Goal: Task Accomplishment & Management: Manage account settings

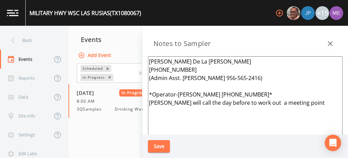
scroll to position [25, 0]
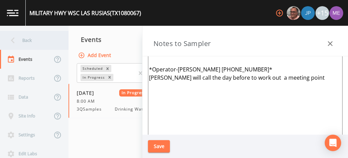
click at [25, 40] on div "Back" at bounding box center [31, 40] width 62 height 19
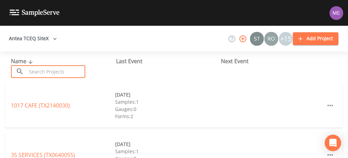
click at [33, 72] on input "text" at bounding box center [56, 71] width 59 height 13
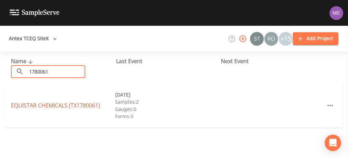
type input "1780061"
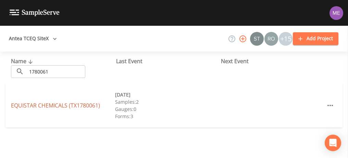
click at [35, 104] on link "EQUISTAR CHEMICALS (TX1780061)" at bounding box center [55, 105] width 89 height 8
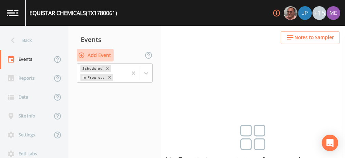
click at [109, 55] on button "Add Event" at bounding box center [95, 55] width 37 height 13
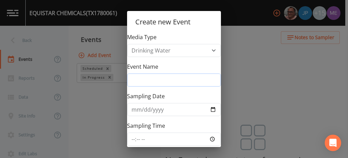
click at [140, 81] on input "Event Name" at bounding box center [174, 79] width 94 height 13
type input "3QSamples"
click at [195, 154] on button "Create" at bounding box center [197, 159] width 41 height 10
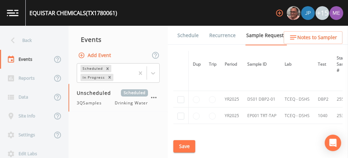
scroll to position [64, 0]
click at [184, 35] on link "Schedule" at bounding box center [187, 35] width 23 height 19
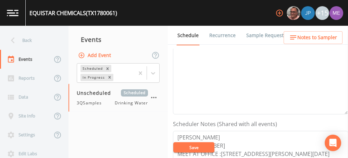
scroll to position [206, 0]
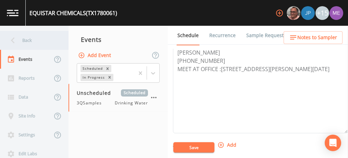
click at [25, 38] on div "Back" at bounding box center [31, 40] width 62 height 19
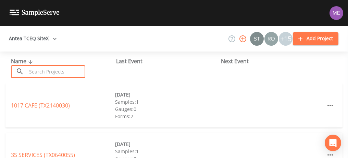
click at [41, 68] on input "text" at bounding box center [56, 71] width 59 height 13
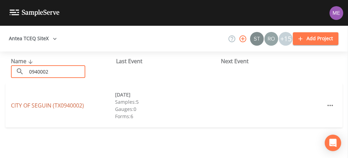
type input "0940002"
click at [50, 105] on link "CITY OF SEGUIN (TX0940002)" at bounding box center [47, 105] width 73 height 8
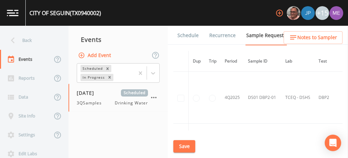
scroll to position [1528, 0]
click at [193, 33] on link "Schedule" at bounding box center [187, 35] width 23 height 19
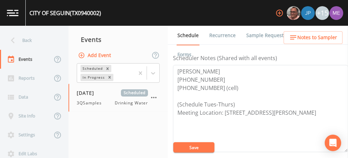
scroll to position [187, 0]
click at [241, 104] on textarea "Rick Jiminez 830-401-2408 210-414-5144 (cell) (Schedule Tues-Thurs) Meeting Loc…" at bounding box center [260, 107] width 175 height 87
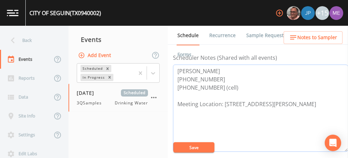
type textarea "Rick Jiminez 830-401-2408 210-414-5144 (cell) Meeting Location: 603 River Dr Se…"
click at [204, 150] on button "Save" at bounding box center [193, 147] width 41 height 10
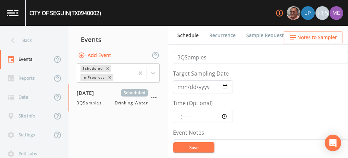
scroll to position [10, 0]
click at [180, 84] on input "2025-07-29" at bounding box center [203, 85] width 60 height 13
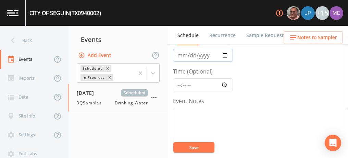
scroll to position [40, 0]
type input "2025-09-22"
click at [178, 83] on input "Time (Optional)" at bounding box center [203, 84] width 60 height 13
type input "08:00"
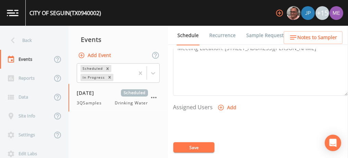
scroll to position [247, 0]
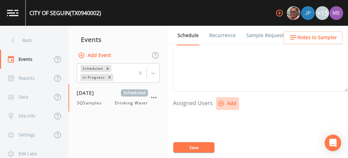
click at [219, 100] on icon "button" at bounding box center [221, 103] width 7 height 7
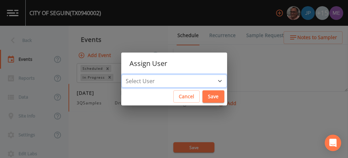
click at [209, 76] on select "Select User [PERSON_NAME] [PERSON_NAME] [PERSON_NAME] [PERSON_NAME] [PERSON_NAM…" at bounding box center [174, 80] width 106 height 13
select select "0c4ac92a-2052-4971-af99-d49bdd27a7b1"
click at [132, 74] on select "Select User [PERSON_NAME] [PERSON_NAME] [PERSON_NAME] [PERSON_NAME] [PERSON_NAM…" at bounding box center [174, 80] width 106 height 13
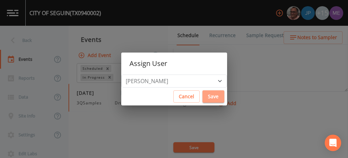
click at [211, 97] on button "Save" at bounding box center [213, 96] width 22 height 13
select select
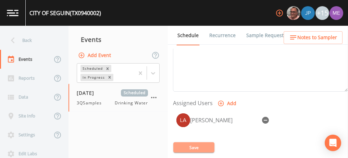
click at [188, 146] on button "Save" at bounding box center [193, 147] width 41 height 10
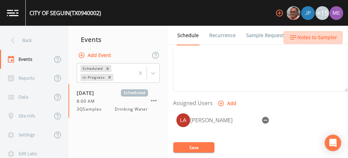
click at [342, 35] on button "Notes to Sampler" at bounding box center [313, 37] width 59 height 13
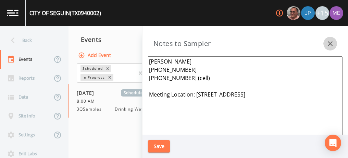
click at [331, 45] on icon "button" at bounding box center [330, 43] width 5 height 5
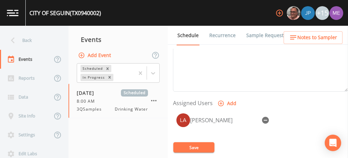
click at [193, 45] on link "Forms" at bounding box center [184, 54] width 16 height 19
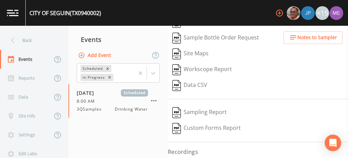
scroll to position [79, 0]
click at [111, 139] on nav "Events Add Event Scheduled In Progress 09/22/2025 Scheduled 8:00 AM 3QSamples D…" at bounding box center [118, 92] width 99 height 132
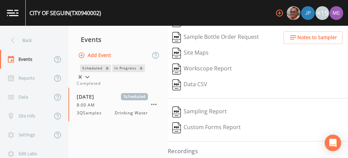
click at [91, 73] on icon at bounding box center [87, 76] width 7 height 7
click at [147, 86] on div "Completed" at bounding box center [118, 83] width 83 height 6
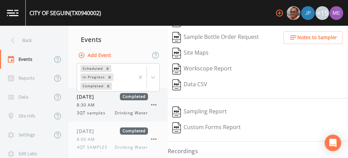
click at [107, 104] on div "8:30 AM" at bounding box center [112, 105] width 71 height 6
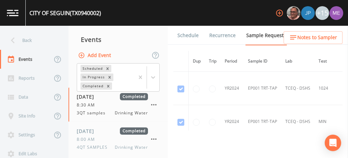
click at [193, 45] on link "Forms" at bounding box center [184, 54] width 16 height 19
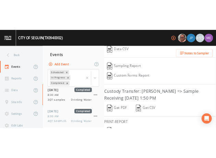
scroll to position [163, 0]
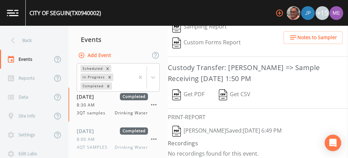
click at [181, 125] on img "button" at bounding box center [176, 130] width 9 height 11
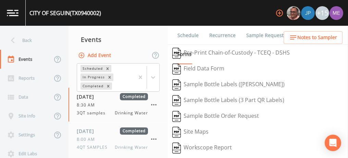
click at [195, 34] on link "Schedule" at bounding box center [187, 35] width 23 height 19
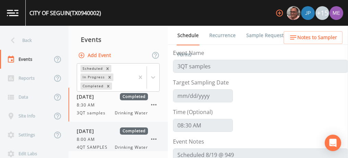
scroll to position [107, 0]
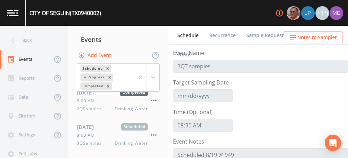
click at [98, 131] on div "09/22/2025 Scheduled 8:00 AM 3QSamples Drinking Water" at bounding box center [112, 134] width 71 height 23
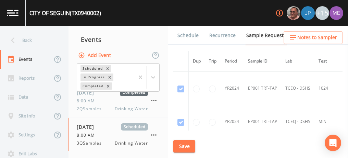
click at [181, 35] on link "Schedule" at bounding box center [187, 35] width 23 height 19
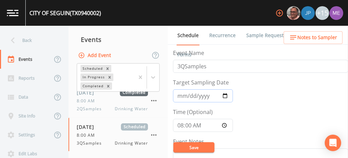
click at [190, 97] on input "2025-09-22" at bounding box center [203, 95] width 60 height 13
type input "2025-09-29"
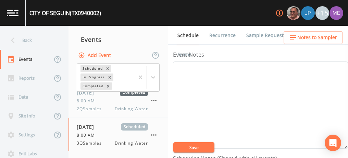
scroll to position [86, 0]
click at [268, 107] on textarea "Event Notes" at bounding box center [260, 105] width 175 height 87
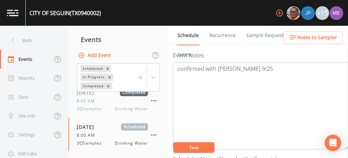
type textarea "confirmed with Rick 9/25"
click at [211, 148] on button "Save" at bounding box center [193, 147] width 41 height 10
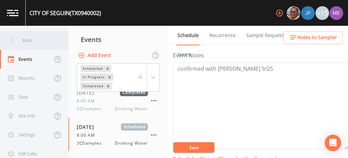
click at [28, 40] on div "Back" at bounding box center [31, 40] width 62 height 19
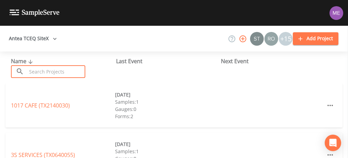
click at [32, 70] on input "text" at bounding box center [56, 71] width 59 height 13
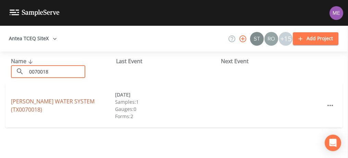
type input "0070018"
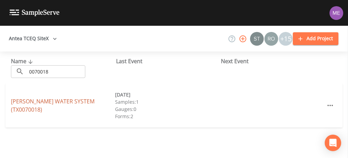
click at [32, 101] on link "FASHING PEGGY WATER SYSTEM (TX0070018)" at bounding box center [53, 105] width 84 height 16
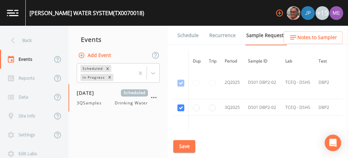
scroll to position [737, 0]
click at [192, 35] on link "Schedule" at bounding box center [187, 35] width 23 height 19
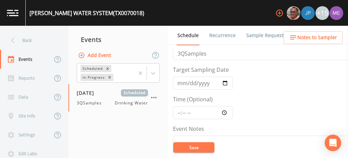
scroll to position [4, 0]
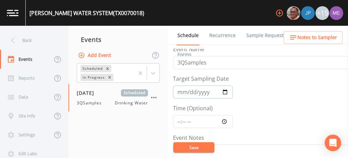
click at [190, 90] on input "2025-09-09" at bounding box center [203, 91] width 60 height 13
type input "2025-09-29"
click at [177, 120] on input "Time (Optional)" at bounding box center [203, 121] width 60 height 13
type input "10:45"
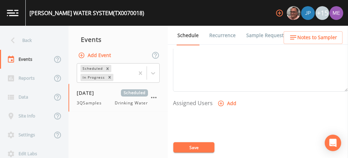
scroll to position [251, 0]
click at [222, 97] on icon "button" at bounding box center [221, 99] width 7 height 7
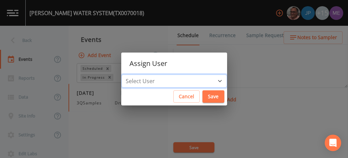
click at [211, 77] on select "Select User Mike Franklin Joshua gere Paul Lauren Saenz David Weber Zachary Eva…" at bounding box center [174, 80] width 106 height 13
select select "0c4ac92a-2052-4971-af99-d49bdd27a7b1"
click at [132, 74] on select "Select User Mike Franklin Joshua gere Paul Lauren Saenz David Weber Zachary Eva…" at bounding box center [174, 80] width 106 height 13
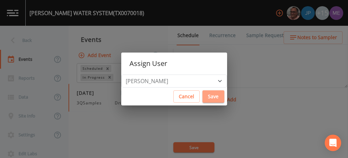
click at [210, 97] on button "Save" at bounding box center [213, 96] width 22 height 13
select select
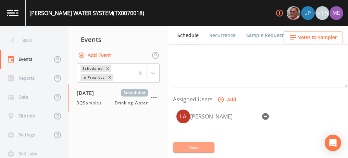
click at [194, 146] on button "Save" at bounding box center [193, 147] width 41 height 10
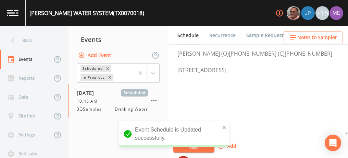
scroll to position [188, 0]
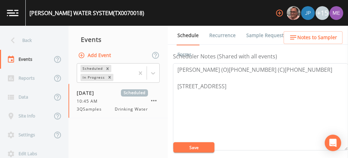
click at [193, 146] on button "Save" at bounding box center [193, 147] width 41 height 10
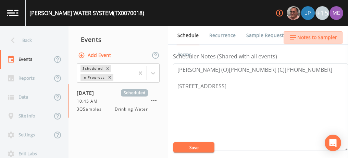
click at [325, 35] on span "Notes to Sampler" at bounding box center [317, 37] width 40 height 9
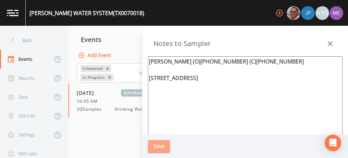
click at [162, 145] on button "Save" at bounding box center [159, 146] width 22 height 13
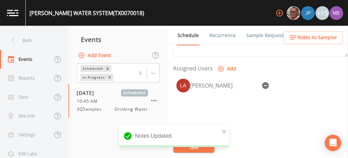
scroll to position [282, 0]
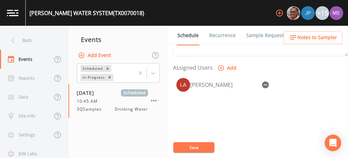
click at [251, 36] on link "Sample Requests" at bounding box center [266, 35] width 42 height 19
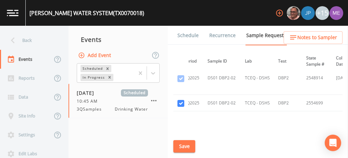
scroll to position [741, 29]
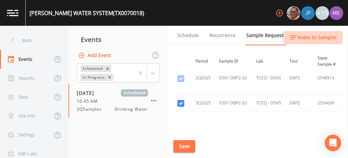
click at [314, 36] on span "Notes to Sampler" at bounding box center [317, 37] width 40 height 9
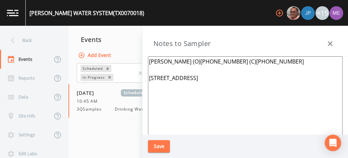
click at [242, 77] on textarea "Ron (O)830-583-3543 (C)830-400-8778 3040 CR 407, CAMPBELLTON 78008" at bounding box center [245, 139] width 195 height 167
paste textarea "7440 FM 1099 CAMPBELLTON TX"
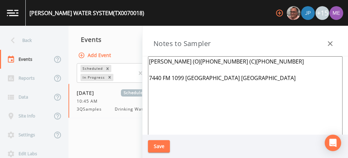
type textarea "Ron (O)830-583-3543 (C)830-400-8778 7440 FM 1099 CAMPBELLTON TX"
click at [164, 145] on button "Save" at bounding box center [159, 146] width 22 height 13
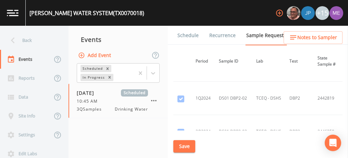
scroll to position [421, 29]
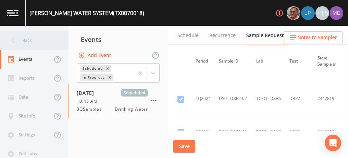
click at [21, 41] on div "Back" at bounding box center [31, 40] width 62 height 19
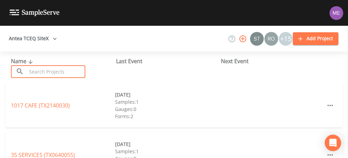
click at [39, 70] on input "text" at bounding box center [56, 71] width 59 height 13
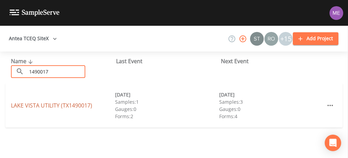
type input "1490017"
click at [44, 104] on link "LAKE VISTA UTILITY (TX1490017)" at bounding box center [51, 105] width 81 height 8
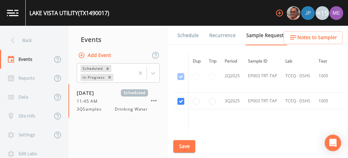
scroll to position [1109, 0]
click at [187, 35] on link "Schedule" at bounding box center [187, 35] width 23 height 19
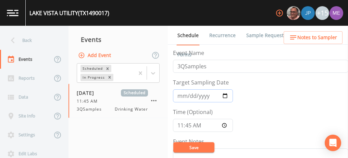
click at [190, 96] on input "2025-09-26" at bounding box center [203, 95] width 60 height 13
type input "2025-09-29"
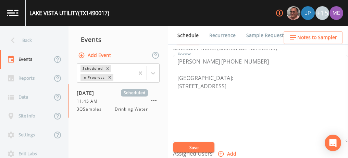
scroll to position [196, 0]
click at [205, 147] on button "Save" at bounding box center [193, 147] width 41 height 10
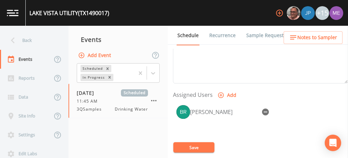
scroll to position [258, 0]
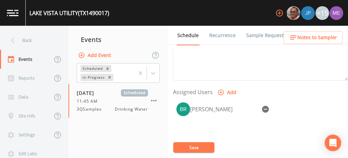
click at [265, 108] on icon "button" at bounding box center [265, 109] width 7 height 7
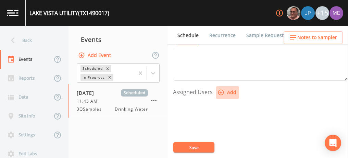
click at [221, 91] on icon "button" at bounding box center [221, 92] width 6 height 6
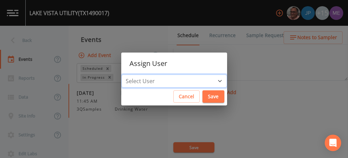
click at [209, 77] on select "Select User Mike Franklin Joshua gere Paul Lauren Saenz David Weber Zachary Eva…" at bounding box center [174, 80] width 106 height 13
select select "82fcd260-406f-4720-af66-0de7f1917f1c"
click at [132, 74] on select "Select User Mike Franklin Joshua gere Paul Lauren Saenz David Weber Zachary Eva…" at bounding box center [174, 80] width 106 height 13
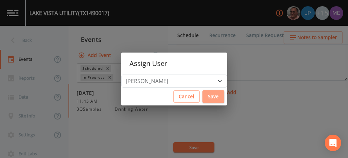
click at [212, 99] on button "Save" at bounding box center [213, 96] width 22 height 13
select select
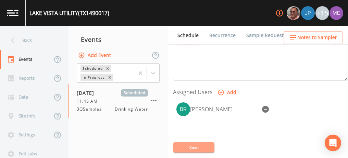
click at [198, 145] on button "Save" at bounding box center [193, 147] width 41 height 10
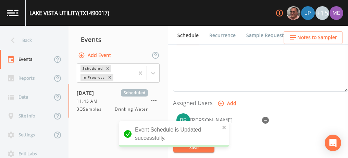
scroll to position [187, 0]
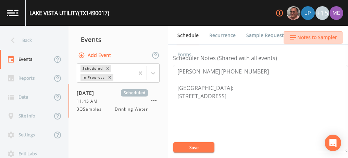
click at [318, 38] on span "Notes to Sampler" at bounding box center [317, 37] width 40 height 9
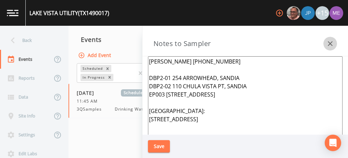
click at [330, 41] on icon "button" at bounding box center [330, 43] width 8 height 8
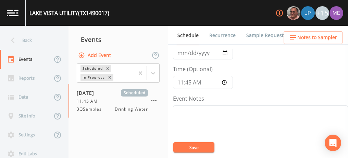
scroll to position [45, 0]
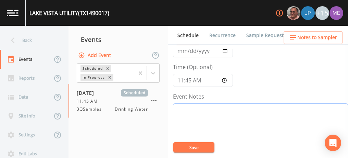
click at [233, 111] on textarea "Event Notes" at bounding box center [260, 146] width 175 height 87
type textarea "Confirmed with Jason 9/25"
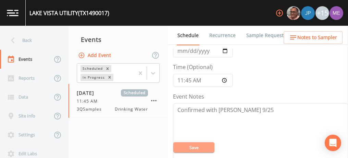
click at [199, 146] on button "Save" at bounding box center [193, 147] width 41 height 10
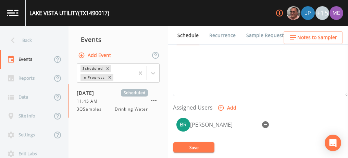
scroll to position [243, 0]
click at [268, 124] on icon "button" at bounding box center [265, 124] width 8 height 8
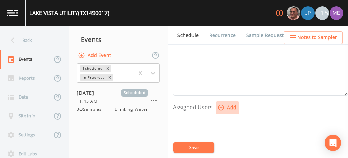
click at [220, 107] on icon "button" at bounding box center [221, 107] width 7 height 7
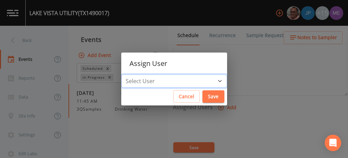
click at [209, 78] on select "Select User Mike Franklin Joshua gere Paul Lauren Saenz David Weber Zachary Eva…" at bounding box center [174, 80] width 106 height 13
select select "0c4ac92a-2052-4971-af99-d49bdd27a7b1"
click at [132, 74] on select "Select User Mike Franklin Joshua gere Paul Lauren Saenz David Weber Zachary Eva…" at bounding box center [174, 80] width 106 height 13
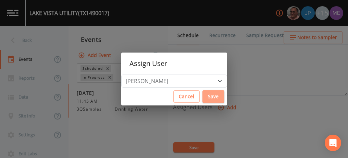
click at [214, 100] on button "Save" at bounding box center [213, 96] width 22 height 13
select select
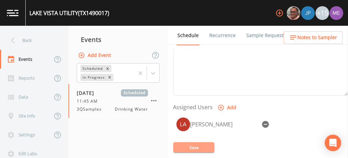
click at [196, 146] on button "Save" at bounding box center [193, 147] width 41 height 10
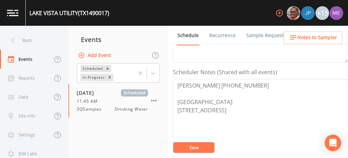
scroll to position [177, 0]
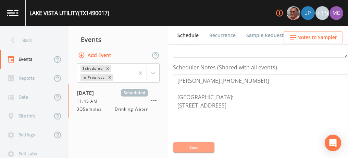
click at [202, 144] on button "Save" at bounding box center [193, 147] width 41 height 10
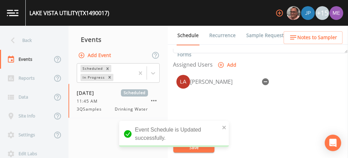
scroll to position [287, 0]
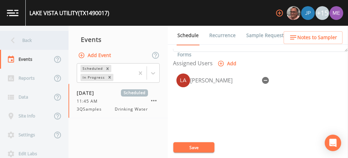
click at [25, 40] on div "Back" at bounding box center [31, 40] width 62 height 19
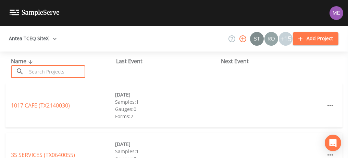
click at [30, 69] on input "text" at bounding box center [56, 71] width 59 height 13
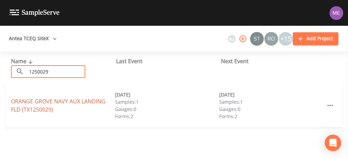
type input "1250029"
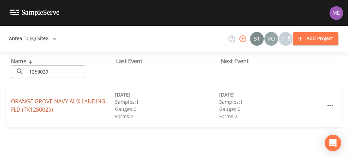
click at [40, 100] on link "ORANGE GROVE NAVY AUX LANDING FLD (TX1250029)" at bounding box center [58, 105] width 95 height 16
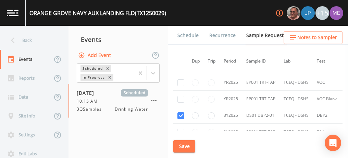
scroll to position [169, 1]
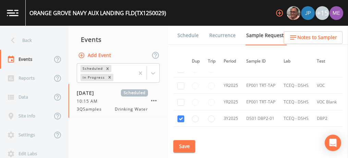
click at [182, 34] on link "Schedule" at bounding box center [187, 35] width 23 height 19
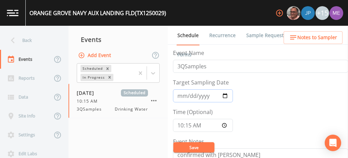
click at [187, 97] on input "2025-09-26" at bounding box center [203, 95] width 60 height 13
type input "2025-09-29"
click at [182, 124] on input "10:15:00" at bounding box center [203, 125] width 60 height 13
type input "13:30"
click at [189, 147] on button "Save" at bounding box center [193, 147] width 41 height 10
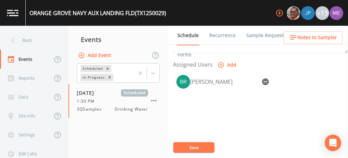
scroll to position [286, 0]
click at [266, 79] on icon "button" at bounding box center [265, 81] width 8 height 8
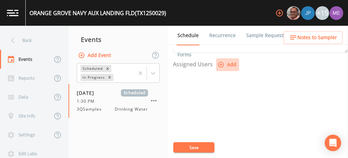
click at [220, 62] on icon "button" at bounding box center [221, 65] width 6 height 6
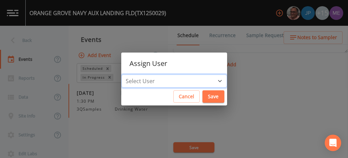
click at [209, 77] on select "Select User Mike Franklin Joshua gere Paul Lauren Saenz David Weber Zachary Eva…" at bounding box center [174, 80] width 106 height 13
select select "0c4ac92a-2052-4971-af99-d49bdd27a7b1"
click at [132, 74] on select "Select User Mike Franklin Joshua gere Paul Lauren Saenz David Weber Zachary Eva…" at bounding box center [174, 80] width 106 height 13
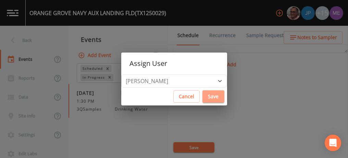
click at [214, 98] on button "Save" at bounding box center [213, 96] width 22 height 13
select select
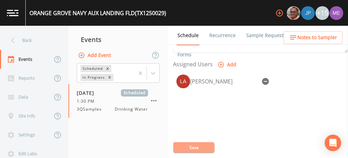
click at [190, 147] on button "Save" at bounding box center [193, 147] width 41 height 10
click at [186, 146] on button "Save" at bounding box center [193, 147] width 41 height 10
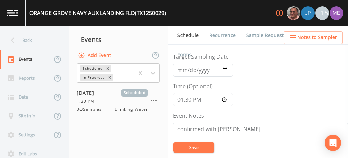
scroll to position [25, 0]
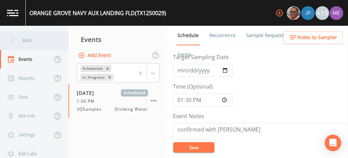
click at [25, 40] on div "Back" at bounding box center [31, 40] width 62 height 19
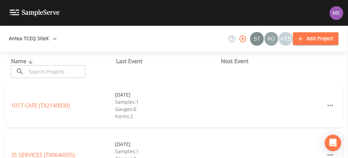
click at [45, 68] on input "text" at bounding box center [56, 71] width 59 height 13
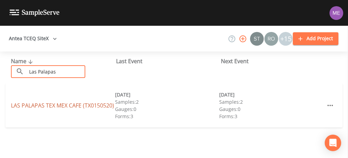
type input "Las Palapas"
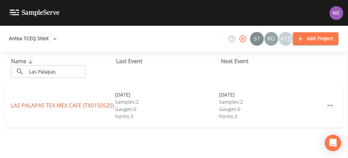
click at [46, 101] on link "LAS PALAPAS TEX MEX CAFE (TX0150520)" at bounding box center [62, 105] width 103 height 8
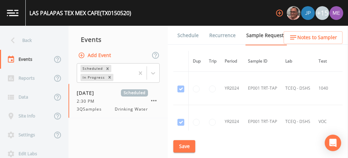
click at [187, 35] on link "Schedule" at bounding box center [187, 35] width 23 height 19
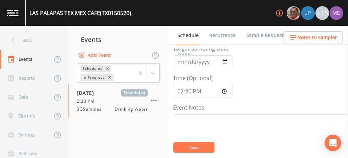
scroll to position [31, 0]
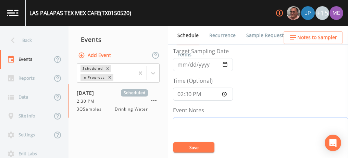
click at [242, 121] on textarea "Event Notes" at bounding box center [260, 160] width 175 height 87
type textarea "confirmed with robert"
click at [207, 151] on button "Save" at bounding box center [193, 147] width 41 height 10
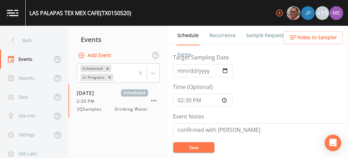
scroll to position [25, 0]
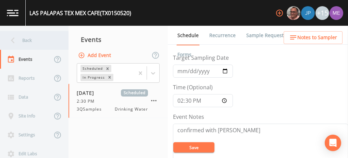
click at [30, 42] on div "Back" at bounding box center [31, 40] width 62 height 19
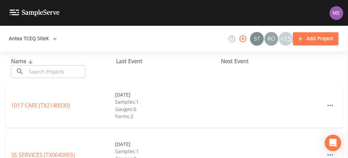
click at [34, 70] on input "text" at bounding box center [56, 71] width 59 height 13
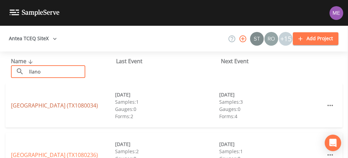
type input "llano"
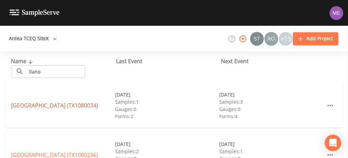
click at [23, 101] on link "LLANO GRANDE LAKE PARK EAST (TX1080034)" at bounding box center [54, 105] width 87 height 8
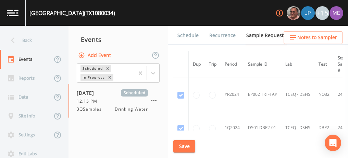
click at [182, 37] on link "Schedule" at bounding box center [187, 35] width 23 height 19
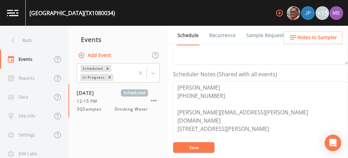
scroll to position [171, 0]
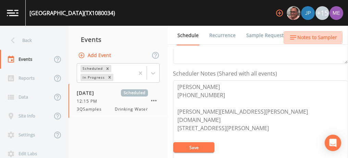
click at [311, 37] on span "Notes to Sampler" at bounding box center [317, 37] width 40 height 9
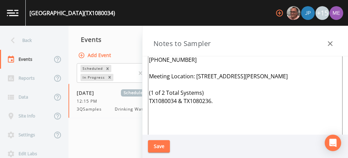
scroll to position [0, 0]
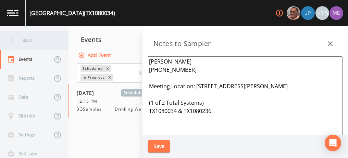
click at [25, 40] on div "Back" at bounding box center [31, 40] width 62 height 19
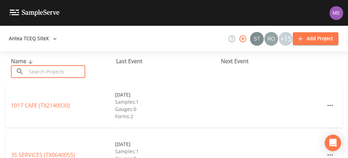
click at [28, 71] on input "text" at bounding box center [56, 71] width 59 height 13
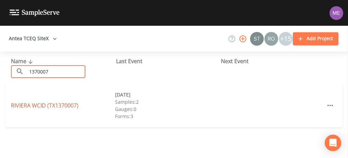
type input "1370007"
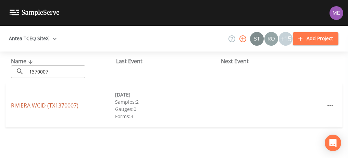
click at [31, 106] on link "RIVIERA WCID (TX1370007)" at bounding box center [44, 105] width 67 height 8
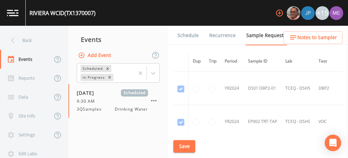
click at [187, 33] on link "Schedule" at bounding box center [187, 35] width 23 height 19
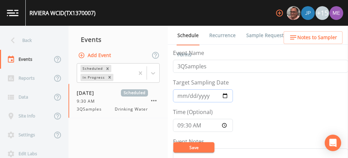
click at [190, 96] on input "2025-09-23" at bounding box center [203, 95] width 60 height 13
type input "[DATE]"
click at [182, 125] on input "09:30:00" at bounding box center [203, 125] width 60 height 13
type input "14:00"
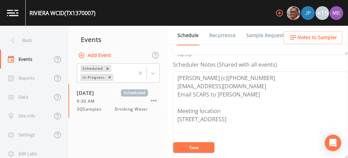
scroll to position [182, 0]
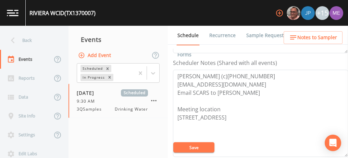
click at [262, 33] on link "Sample Requests" at bounding box center [266, 35] width 42 height 19
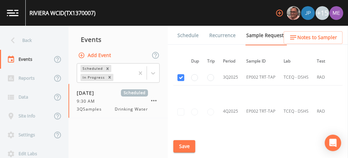
scroll to position [769, 1]
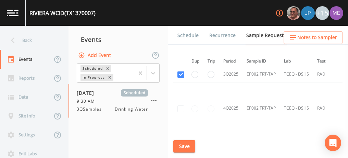
click at [188, 33] on link "Schedule" at bounding box center [187, 35] width 23 height 19
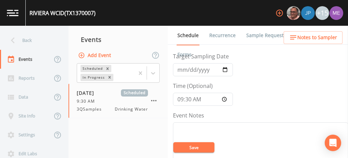
scroll to position [26, 0]
click at [187, 70] on input "2025-09-23" at bounding box center [203, 69] width 60 height 13
type input "[DATE]"
click at [181, 98] on input "09:30:00" at bounding box center [203, 99] width 60 height 13
type input "14:00"
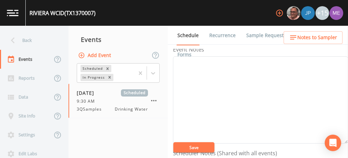
scroll to position [102, 0]
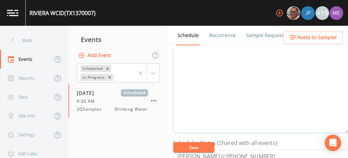
click at [280, 100] on textarea "Event Notes" at bounding box center [260, 89] width 175 height 87
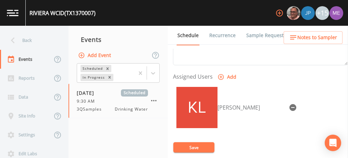
scroll to position [274, 0]
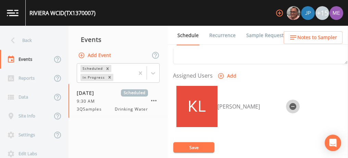
click at [290, 103] on icon "button" at bounding box center [293, 106] width 7 height 7
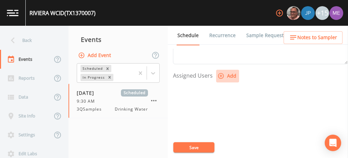
click at [219, 74] on icon "button" at bounding box center [221, 75] width 7 height 7
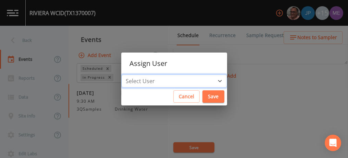
click at [210, 76] on select "Select User Mike Franklin Joshua gere Paul Lauren Saenz David Weber Zachary Eva…" at bounding box center [174, 80] width 106 height 13
select select "6518b6a0-c5fa-4d0f-8e3d-fc6e8623860b"
click at [132, 74] on select "Select User Mike Franklin Joshua gere Paul Lauren Saenz David Weber Zachary Eva…" at bounding box center [174, 80] width 106 height 13
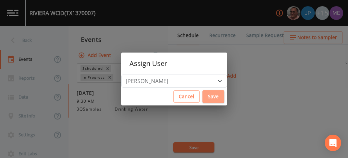
click at [209, 100] on button "Save" at bounding box center [213, 96] width 22 height 13
select select
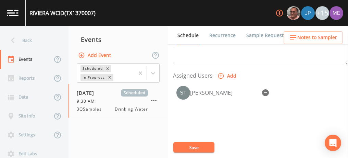
click at [195, 144] on button "Save" at bounding box center [193, 147] width 41 height 10
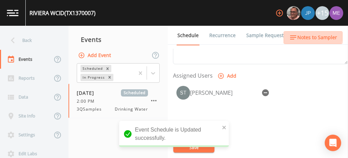
click at [307, 36] on span "Notes to Sampler" at bounding box center [317, 37] width 40 height 9
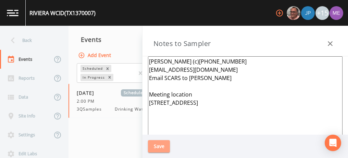
click at [158, 142] on button "Save" at bounding box center [159, 146] width 22 height 13
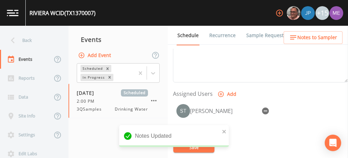
scroll to position [258, 0]
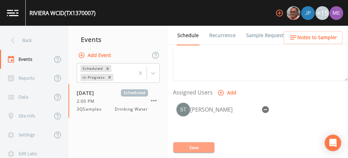
click at [203, 147] on button "Save" at bounding box center [193, 147] width 41 height 10
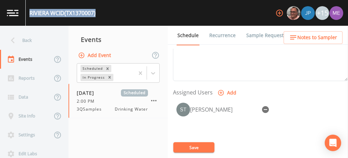
drag, startPoint x: 31, startPoint y: 13, endPoint x: 98, endPoint y: 14, distance: 67.5
click at [98, 14] on div "RIVIERA WCID (TX1370007) +15" at bounding box center [174, 13] width 348 height 26
copy div "RIVIERA WCID (TX1370007)"
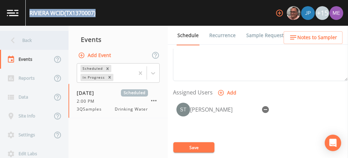
click at [24, 40] on div "Back" at bounding box center [31, 40] width 62 height 19
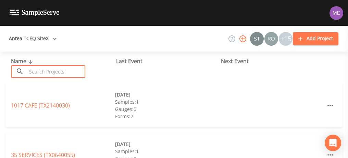
click at [32, 73] on input "text" at bounding box center [56, 71] width 59 height 13
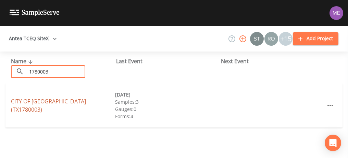
type input "1780003"
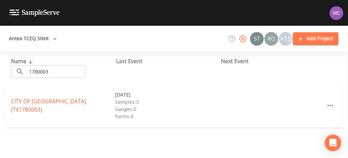
click at [40, 103] on link "CITY OF CORPUS CHRISTI (TX1780003)" at bounding box center [48, 105] width 75 height 16
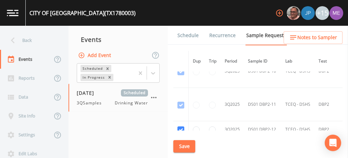
scroll to position [3490, 0]
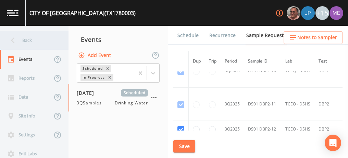
click at [32, 39] on div "Back" at bounding box center [31, 40] width 62 height 19
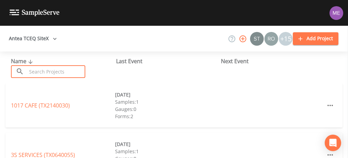
click at [45, 66] on input "text" at bounding box center [56, 71] width 59 height 13
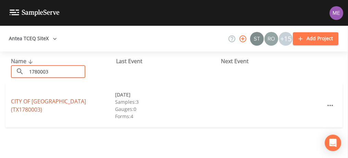
type input "1780003"
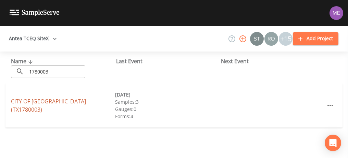
click at [49, 105] on link "CITY OF CORPUS CHRISTI (TX1780003)" at bounding box center [48, 105] width 75 height 16
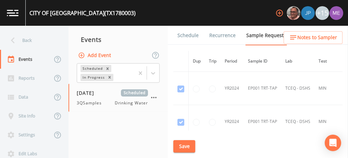
click at [185, 145] on button "Save" at bounding box center [184, 146] width 22 height 13
click at [181, 35] on link "Schedule" at bounding box center [187, 35] width 23 height 19
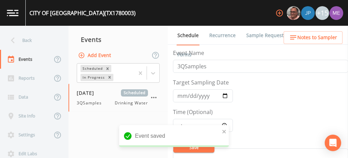
scroll to position [25, 0]
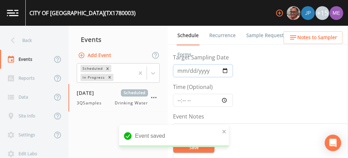
click at [189, 71] on input "2025-08-15" at bounding box center [203, 70] width 60 height 13
click at [182, 70] on input "2025-08-15" at bounding box center [203, 70] width 60 height 13
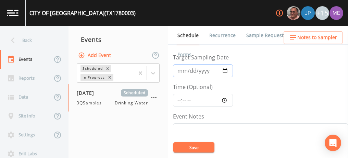
type input "2025-09-30"
click at [177, 99] on input "Time (Optional)" at bounding box center [203, 100] width 60 height 13
type input "08:00"
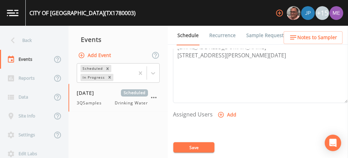
scroll to position [242, 0]
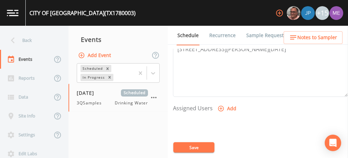
click at [219, 105] on icon "button" at bounding box center [221, 108] width 7 height 7
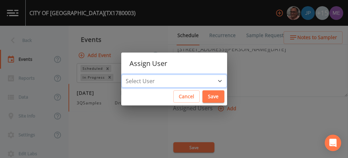
click at [208, 75] on select "Select User Mike Franklin Joshua gere Paul Lauren Saenz David Weber Zachary Eva…" at bounding box center [174, 80] width 106 height 13
select select "6518b6a0-c5fa-4d0f-8e3d-fc6e8623860b"
click at [132, 74] on select "Select User Mike Franklin Joshua gere Paul Lauren Saenz David Weber Zachary Eva…" at bounding box center [174, 80] width 106 height 13
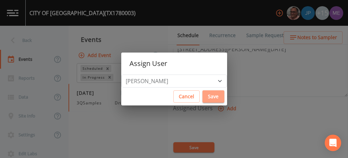
click at [215, 98] on button "Save" at bounding box center [213, 96] width 22 height 13
select select
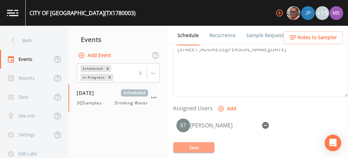
click at [210, 145] on button "Save" at bounding box center [193, 147] width 41 height 10
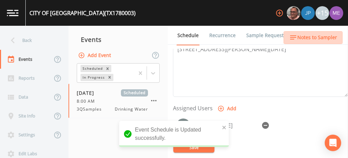
click at [333, 33] on span "Notes to Sampler" at bounding box center [317, 37] width 40 height 9
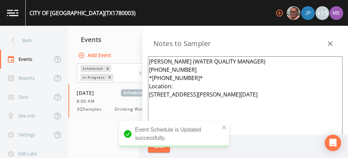
click at [260, 95] on textarea "CRYSTAL YBANEZ (WATER QUALITY MANAGER) 361-826-1289 *361-726-1670* Location: 13…" at bounding box center [245, 139] width 195 height 167
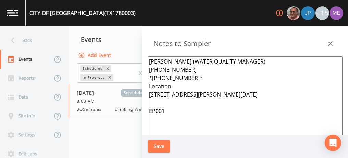
paste textarea "13101 LEOPARD ST, CORPUS CHRISTI"
click at [163, 109] on textarea "CRYSTAL YBANEZ (WATER QUALITY MANAGER) 361-826-1289 *361-726-1670* Location: 13…" at bounding box center [245, 139] width 195 height 167
click at [165, 119] on textarea "CRYSTAL YBANEZ (WATER QUALITY MANAGER) 361-826-1289 *361-726-1670* Location: 13…" at bounding box center [245, 139] width 195 height 167
paste textarea "9550 QUETZAL, CORPUS CHRISTI"
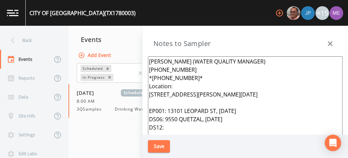
paste textarea "13818 LAFFITTE DR, CORPUS CHRISTI"
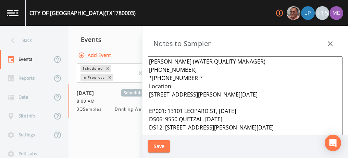
drag, startPoint x: 165, startPoint y: 127, endPoint x: 261, endPoint y: 128, distance: 96.3
click at [261, 128] on textarea "CRYSTAL YBANEZ (WATER QUALITY MANAGER) 361-826-1289 *361-726-1670* Location: 13…" at bounding box center [245, 139] width 195 height 167
type textarea "CRYSTAL YBANEZ (WATER QUALITY MANAGER) 361-826-1289 *361-726-1670* Location: 13…"
drag, startPoint x: 165, startPoint y: 119, endPoint x: 251, endPoint y: 119, distance: 86.0
click at [251, 119] on textarea "CRYSTAL YBANEZ (WATER QUALITY MANAGER) 361-826-1289 *361-726-1670* Location: 13…" at bounding box center [245, 139] width 195 height 167
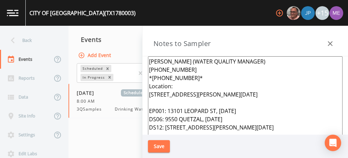
drag, startPoint x: 168, startPoint y: 110, endPoint x: 264, endPoint y: 108, distance: 96.3
click at [264, 108] on textarea "CRYSTAL YBANEZ (WATER QUALITY MANAGER) 361-826-1289 *361-726-1670* Location: 13…" at bounding box center [245, 139] width 195 height 167
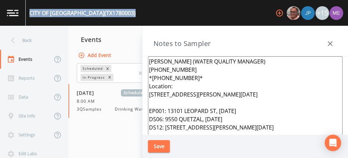
drag, startPoint x: 30, startPoint y: 13, endPoint x: 128, endPoint y: 18, distance: 98.8
click at [128, 18] on div "CITY OF CORPUS CHRISTI (TX1780003) +15" at bounding box center [174, 13] width 348 height 26
copy div "CITY OF CORPUS CHRISTI (TX1780003)"
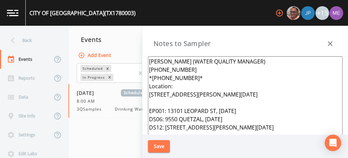
drag, startPoint x: 150, startPoint y: 60, endPoint x: 189, endPoint y: 77, distance: 42.8
click at [189, 77] on textarea "CRYSTAL YBANEZ (WATER QUALITY MANAGER) 361-826-1289 *361-726-1670* Location: 13…" at bounding box center [245, 139] width 195 height 167
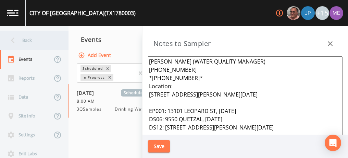
click at [22, 39] on div "Back" at bounding box center [31, 40] width 62 height 19
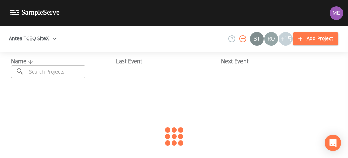
click at [34, 68] on input "text" at bounding box center [56, 71] width 59 height 13
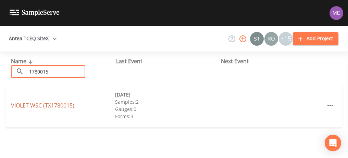
type input "1780015"
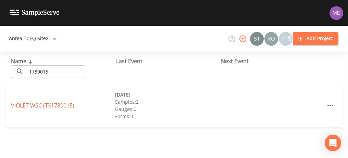
click at [37, 105] on link "VIOLET WSC (TX1780015)" at bounding box center [42, 105] width 63 height 8
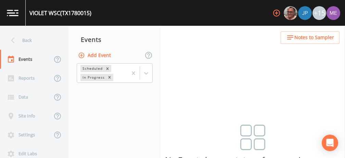
click at [92, 55] on button "Add Event" at bounding box center [95, 55] width 37 height 13
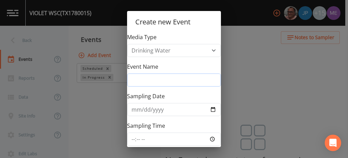
click at [154, 83] on input "Event Name" at bounding box center [174, 79] width 94 height 13
type input "3QSamples"
click at [144, 108] on input "Sampling Date" at bounding box center [174, 109] width 94 height 13
type input "2025-09-30"
click at [190, 154] on button "Create" at bounding box center [197, 159] width 41 height 10
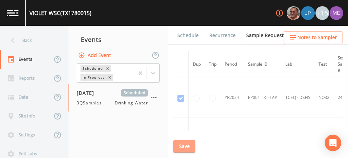
click at [187, 142] on button "Save" at bounding box center [184, 146] width 22 height 13
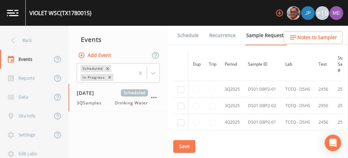
scroll to position [588, 0]
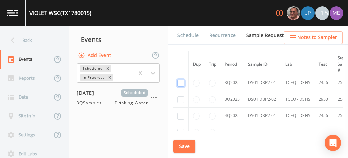
click at [180, 79] on input "checkbox" at bounding box center [180, 82] width 7 height 7
checkbox input "true"
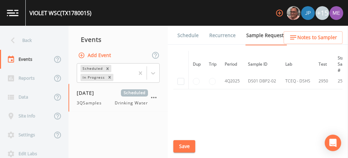
scroll to position [505, 0]
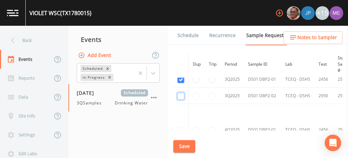
click at [180, 93] on input "checkbox" at bounding box center [180, 96] width 7 height 7
checkbox input "true"
click at [189, 146] on button "Save" at bounding box center [184, 146] width 22 height 13
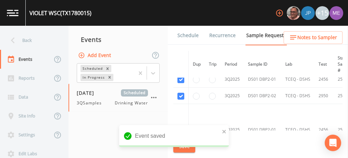
click at [190, 36] on link "Schedule" at bounding box center [187, 35] width 23 height 19
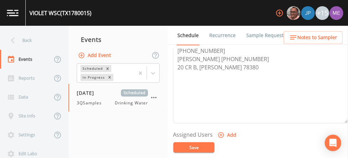
scroll to position [215, 0]
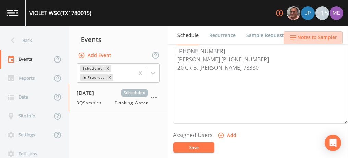
click at [309, 36] on span "Notes to Sampler" at bounding box center [317, 37] width 40 height 9
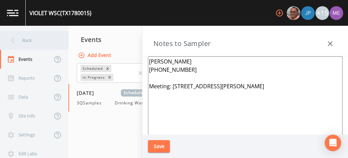
click at [16, 38] on icon at bounding box center [13, 40] width 12 height 12
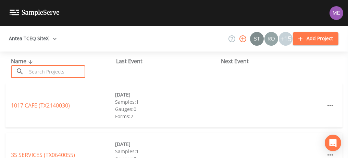
click at [31, 71] on input "text" at bounding box center [56, 71] width 59 height 13
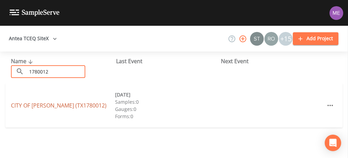
type input "1780012"
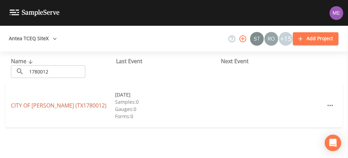
click at [33, 106] on link "CITY OF DRISCOLL (TX1780012)" at bounding box center [59, 105] width 96 height 8
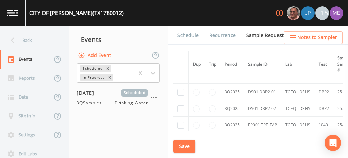
scroll to position [704, 0]
click at [179, 88] on input "checkbox" at bounding box center [180, 91] width 7 height 7
checkbox input "true"
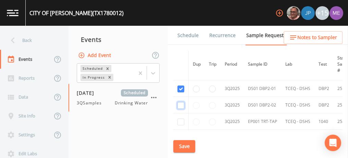
click at [180, 102] on input "checkbox" at bounding box center [180, 105] width 7 height 7
checkbox input "true"
click at [179, 118] on input "checkbox" at bounding box center [180, 121] width 7 height 7
checkbox input "true"
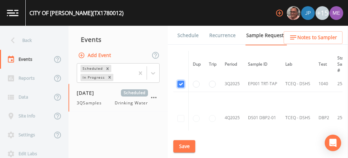
scroll to position [634, 0]
click at [180, 144] on button "Save" at bounding box center [184, 146] width 22 height 13
click at [184, 37] on link "Schedule" at bounding box center [187, 35] width 23 height 19
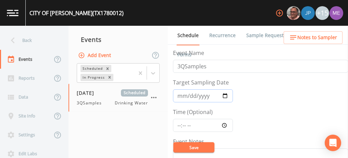
click at [181, 94] on input "2025-07-25" at bounding box center [203, 95] width 60 height 13
type input "2025-09-30"
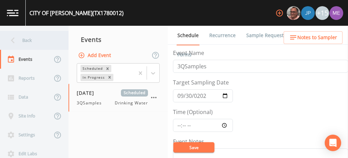
click at [23, 39] on div "Back" at bounding box center [31, 40] width 62 height 19
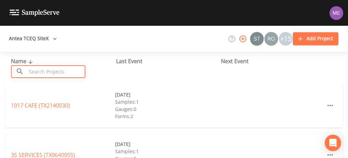
click at [33, 69] on input "text" at bounding box center [56, 71] width 59 height 13
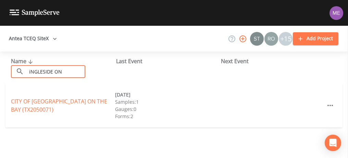
type input "iNGLESIDE ON THE BAY"
click at [62, 99] on link "CITY OF INGLESIDE ON THE BAY (TX2050071)" at bounding box center [59, 105] width 96 height 16
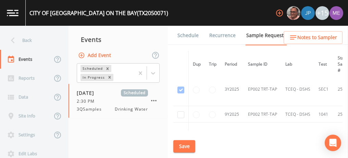
scroll to position [393, 0]
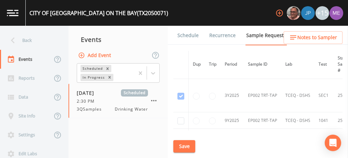
click at [194, 35] on link "Schedule" at bounding box center [187, 35] width 23 height 19
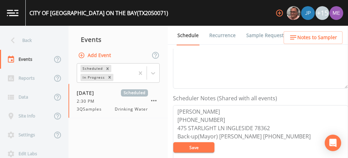
scroll to position [176, 0]
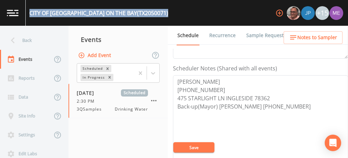
drag, startPoint x: 30, startPoint y: 12, endPoint x: 145, endPoint y: 15, distance: 114.1
click at [145, 15] on div "CITY OF INGLESIDE ON THE BAY (TX2050071) +15" at bounding box center [174, 13] width 348 height 26
copy div "CITY OF INGLESIDE ON THE BAY (TX2050071)"
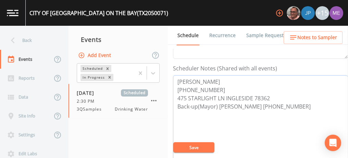
drag, startPoint x: 178, startPoint y: 96, endPoint x: 270, endPoint y: 96, distance: 91.5
click at [270, 96] on textarea "JAMES 361-205-4472 475 STARLIGHT LN INGLESIDE 78362 Back-up(Mayor) JoAnn 361-79…" at bounding box center [260, 118] width 175 height 87
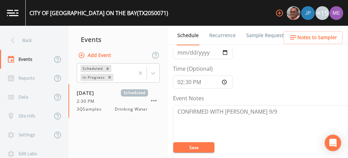
scroll to position [36, 0]
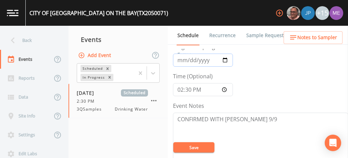
click at [187, 58] on input "2025-09-17" at bounding box center [203, 59] width 60 height 13
type input "2025-09-30"
click at [181, 87] on input "14:30:00" at bounding box center [203, 89] width 60 height 13
type input "08:00"
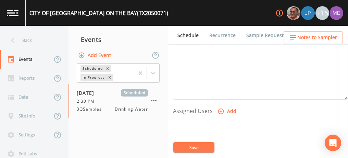
scroll to position [256, 0]
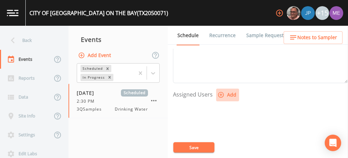
click at [222, 93] on icon "button" at bounding box center [221, 94] width 7 height 7
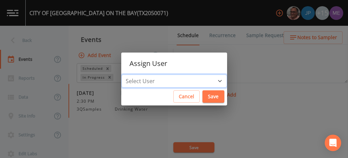
click at [210, 76] on select "Select User Mike Franklin Joshua gere Paul Lauren Saenz David Weber Zachary Eva…" at bounding box center [174, 80] width 106 height 13
select select "6518b6a0-c5fa-4d0f-8e3d-fc6e8623860b"
click at [132, 74] on select "Select User Mike Franklin Joshua gere Paul Lauren Saenz David Weber Zachary Eva…" at bounding box center [174, 80] width 106 height 13
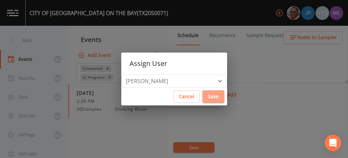
click at [214, 99] on button "Save" at bounding box center [213, 96] width 22 height 13
select select
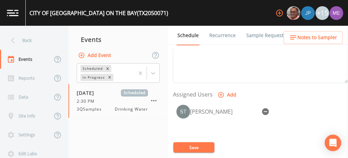
click at [198, 144] on button "Save" at bounding box center [193, 147] width 41 height 10
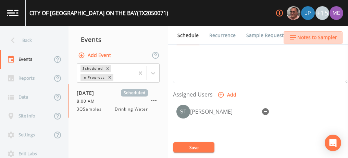
click at [307, 38] on span "Notes to Sampler" at bounding box center [317, 37] width 40 height 9
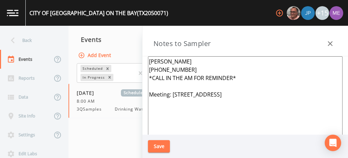
drag, startPoint x: 173, startPoint y: 95, endPoint x: 266, endPoint y: 95, distance: 92.5
click at [266, 95] on textarea "JAMES 361-205-4472 *CALL IN THE AM FOR REMINDER* Meeting: 475 STARLIGHT LN INGL…" at bounding box center [245, 139] width 195 height 167
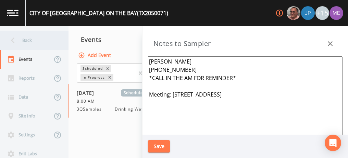
click at [26, 38] on div "Back" at bounding box center [31, 40] width 62 height 19
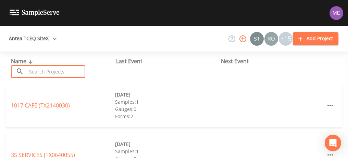
click at [38, 67] on input "text" at bounding box center [56, 71] width 59 height 13
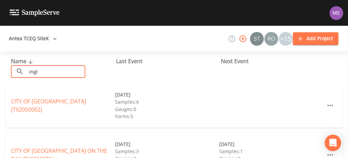
type input "iNGLESIDE ON THE BAY"
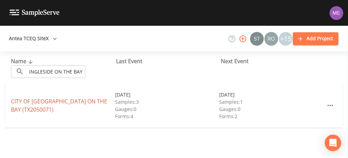
click at [50, 100] on link "CITY OF INGLESIDE ON THE BAY (TX2050071)" at bounding box center [59, 105] width 96 height 16
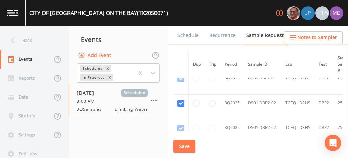
scroll to position [595, 0]
click at [190, 36] on link "Schedule" at bounding box center [187, 35] width 23 height 19
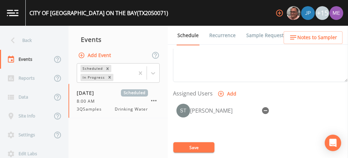
scroll to position [262, 0]
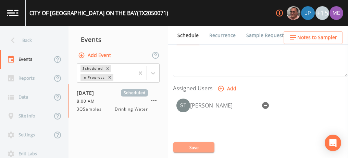
click at [187, 149] on button "Save" at bounding box center [193, 147] width 41 height 10
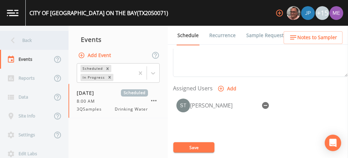
click at [28, 37] on div "Back" at bounding box center [31, 40] width 62 height 19
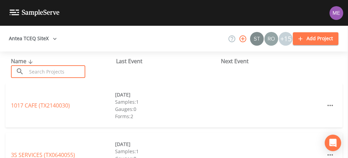
click at [41, 71] on input "text" at bounding box center [56, 71] width 59 height 13
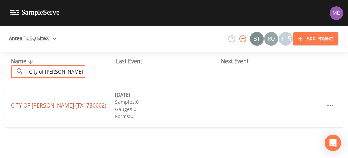
type input "City of Bishop"
click at [40, 103] on link "CITY OF BISHOP (TX1780002)" at bounding box center [59, 105] width 96 height 8
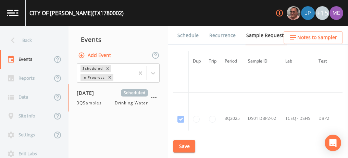
scroll to position [814, 0]
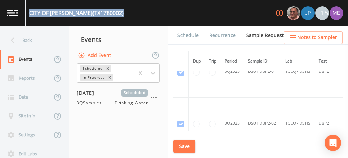
drag, startPoint x: 29, startPoint y: 12, endPoint x: 104, endPoint y: 15, distance: 74.4
click at [104, 15] on div "CITY OF BISHOP (TX1780002) +15" at bounding box center [174, 13] width 348 height 26
copy div "CITY OF BISHOP (TX1780002)"
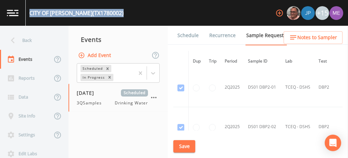
scroll to position [713, 0]
click at [188, 35] on link "Schedule" at bounding box center [187, 35] width 23 height 19
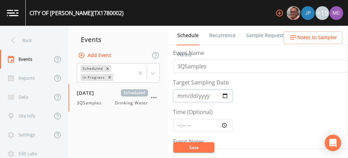
click at [180, 94] on input "2025-08-15" at bounding box center [203, 95] width 60 height 13
type input "30352-09-30"
type input "2025-09-30"
click at [177, 125] on input "Time (Optional)" at bounding box center [203, 125] width 60 height 13
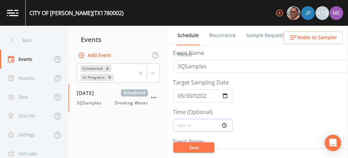
click at [177, 125] on input "Time (Optional)" at bounding box center [203, 125] width 60 height 13
type input "13:00"
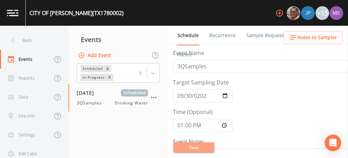
click at [183, 146] on button "Save" at bounding box center [193, 147] width 41 height 10
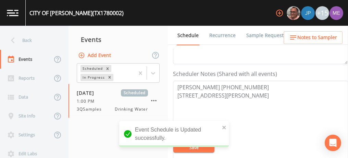
scroll to position [171, 0]
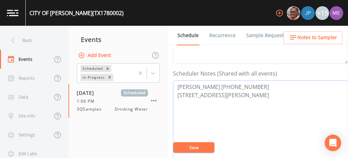
drag, startPoint x: 177, startPoint y: 85, endPoint x: 244, endPoint y: 83, distance: 67.5
click at [244, 83] on textarea "Mark Adedo 361-675-0855 203 E Main St, Bishop, TX 78343" at bounding box center [260, 123] width 175 height 87
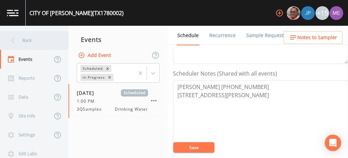
click at [26, 37] on div "Back" at bounding box center [31, 40] width 62 height 19
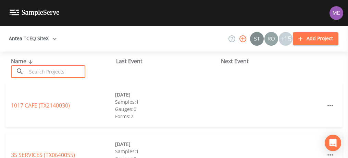
click at [39, 70] on input "text" at bounding box center [56, 71] width 59 height 13
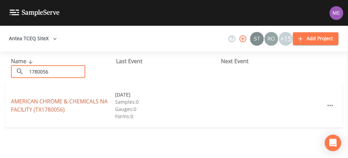
type input "1780056"
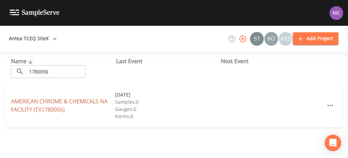
click at [38, 103] on link "AMERICAN CHROME & CHEMICALS NA FACILITY (TX1780056)" at bounding box center [59, 105] width 97 height 16
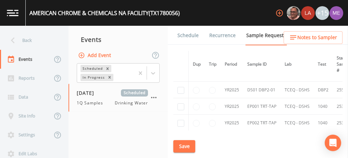
scroll to position [75, 0]
click at [180, 88] on input "checkbox" at bounding box center [180, 89] width 7 height 7
checkbox input "true"
click at [180, 107] on input "checkbox" at bounding box center [180, 106] width 7 height 7
checkbox input "true"
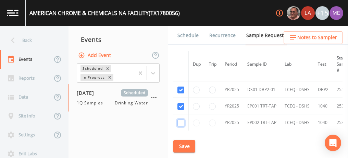
click at [180, 120] on input "checkbox" at bounding box center [180, 122] width 7 height 7
checkbox input "true"
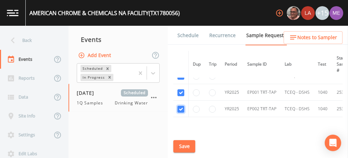
scroll to position [89, 0]
click at [183, 145] on button "Save" at bounding box center [184, 146] width 22 height 13
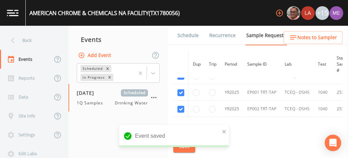
click at [183, 35] on link "Schedule" at bounding box center [187, 35] width 23 height 19
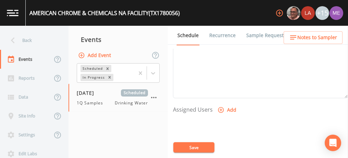
scroll to position [247, 0]
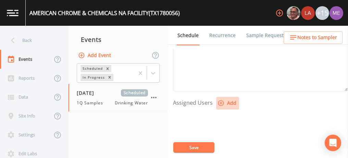
click at [220, 99] on icon "button" at bounding box center [221, 102] width 7 height 7
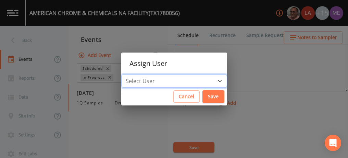
click at [208, 77] on select "Select User Mike Franklin Lauren Saenz Joshua gere Paul David Weber Zachary Eva…" at bounding box center [174, 80] width 106 height 13
select select "6518b6a0-c5fa-4d0f-8e3d-fc6e8623860b"
click at [132, 74] on select "Select User Mike Franklin Lauren Saenz Joshua gere Paul David Weber Zachary Eva…" at bounding box center [174, 80] width 106 height 13
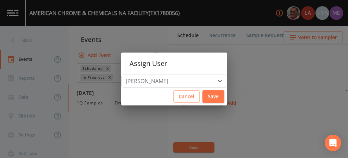
click at [205, 97] on button "Save" at bounding box center [213, 96] width 22 height 13
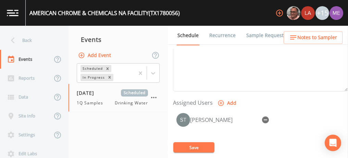
select select
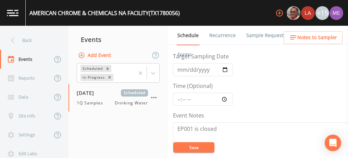
scroll to position [25, 0]
click at [179, 67] on input "2025-02-26" at bounding box center [203, 70] width 60 height 13
type input "2025-10-26"
type input "[DATE]"
click at [180, 99] on input "Time (Optional)" at bounding box center [203, 99] width 60 height 13
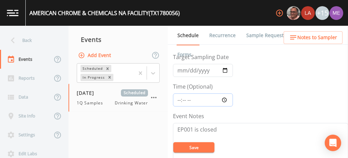
type input "09:00"
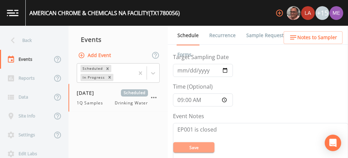
click at [203, 149] on button "Save" at bounding box center [193, 147] width 41 height 10
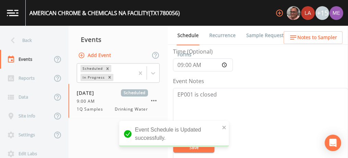
scroll to position [63, 0]
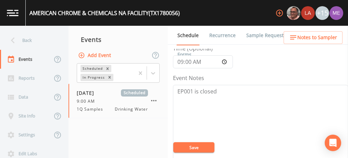
click at [262, 35] on link "Sample Requests" at bounding box center [266, 35] width 42 height 19
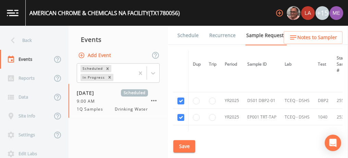
scroll to position [65, 0]
click at [185, 35] on link "Schedule" at bounding box center [187, 35] width 23 height 19
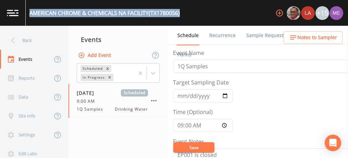
drag, startPoint x: 30, startPoint y: 13, endPoint x: 184, endPoint y: 17, distance: 153.6
click at [184, 17] on div "AMERICAN CHROME & CHEMICALS NA FACILITY (TX1780056) +15" at bounding box center [174, 13] width 348 height 26
copy div "AMERICAN CHROME & CHEMICALS NA FACILITY (TX1780056)"
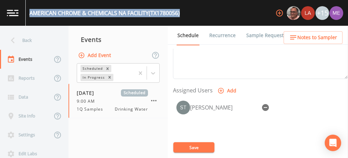
scroll to position [263, 0]
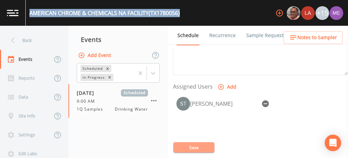
click at [186, 142] on button "Save" at bounding box center [193, 147] width 41 height 10
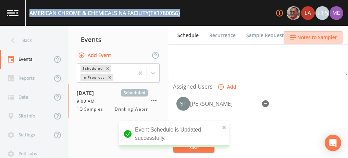
click at [304, 34] on span "Notes to Sampler" at bounding box center [317, 37] width 40 height 9
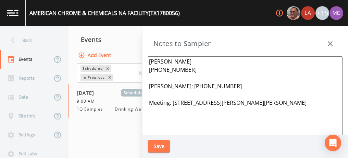
click at [149, 59] on textarea "Chul Mcguire 361-880-7739 Javier Arriaga: 361-510-4562 Meeting: 1500 Cantwell L…" at bounding box center [245, 139] width 195 height 167
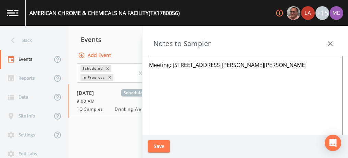
scroll to position [56, 0]
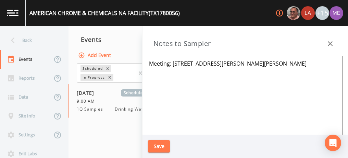
type textarea "David Pena 361-246-6717 Chul Mcguire 361-880-7739 Javier Arriaga: 361-510-4562 …"
click at [154, 145] on button "Save" at bounding box center [159, 146] width 22 height 13
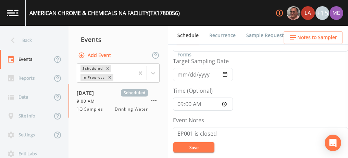
scroll to position [16, 0]
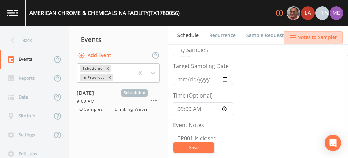
click at [311, 39] on span "Notes to Sampler" at bounding box center [317, 37] width 40 height 9
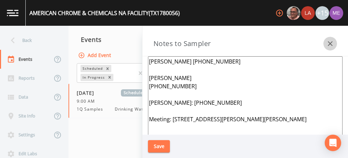
click at [330, 44] on icon "button" at bounding box center [330, 43] width 5 height 5
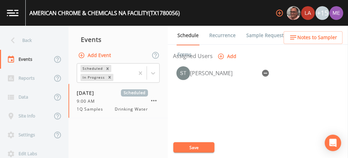
scroll to position [295, 0]
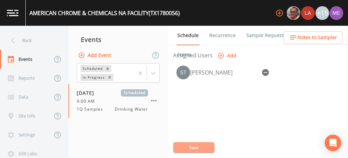
click at [205, 148] on button "Save" at bounding box center [193, 147] width 41 height 10
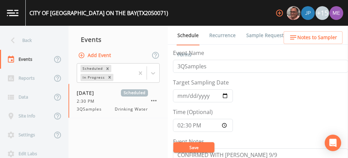
scroll to position [168, 0]
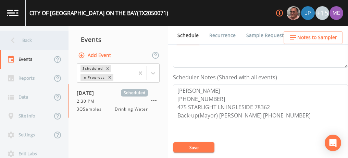
click at [27, 40] on div "Back" at bounding box center [31, 40] width 62 height 19
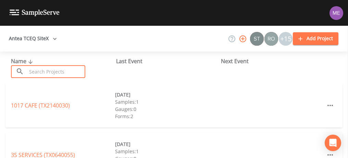
click at [35, 71] on input "text" at bounding box center [56, 71] width 59 height 13
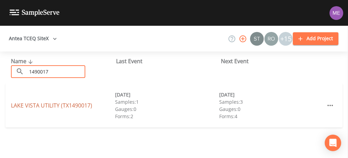
type input "1490017"
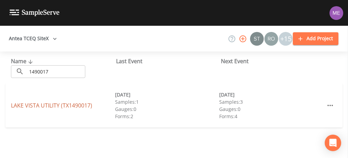
click at [43, 105] on link "LAKE VISTA UTILITY (TX1490017)" at bounding box center [51, 105] width 81 height 8
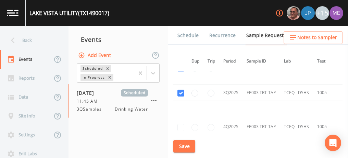
scroll to position [1117, 1]
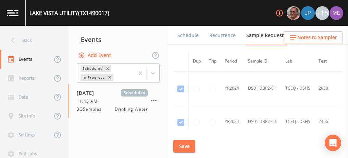
scroll to position [1117, 1]
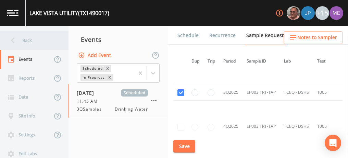
click at [28, 41] on div "Back" at bounding box center [31, 40] width 62 height 19
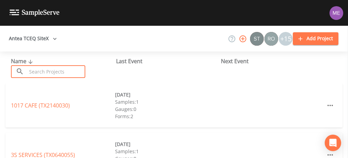
click at [35, 69] on input "text" at bounding box center [56, 71] width 59 height 13
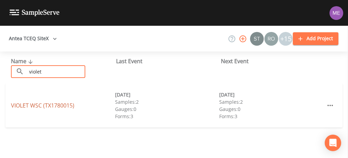
type input "violet"
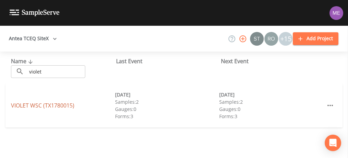
click at [25, 102] on link "VIOLET WSC (TX1780015)" at bounding box center [42, 105] width 63 height 8
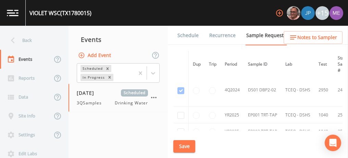
scroll to position [326, 0]
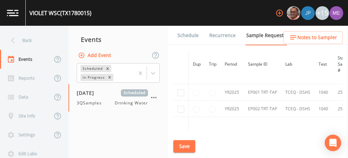
click at [189, 34] on link "Schedule" at bounding box center [187, 35] width 23 height 19
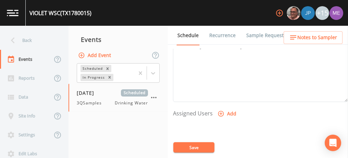
scroll to position [237, 0]
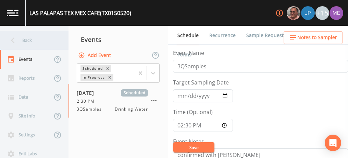
click at [30, 41] on div "Back" at bounding box center [31, 40] width 62 height 19
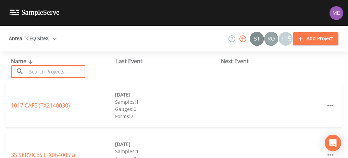
click at [44, 73] on input "text" at bounding box center [56, 71] width 59 height 13
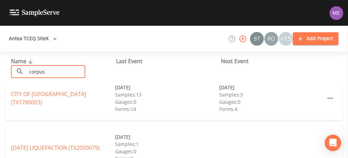
scroll to position [9, 0]
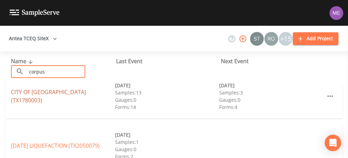
type input "corpus"
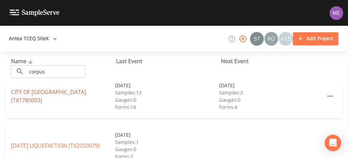
click at [22, 94] on link "CITY OF [GEOGRAPHIC_DATA] (TX1780003)" at bounding box center [48, 96] width 75 height 16
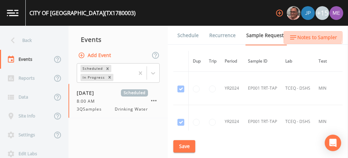
click at [307, 36] on span "Notes to Sampler" at bounding box center [317, 37] width 40 height 9
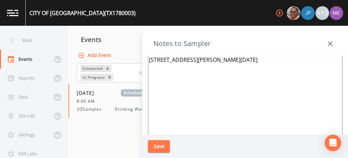
scroll to position [32, 0]
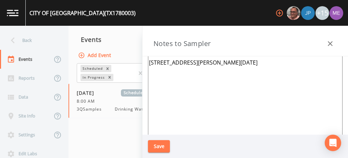
drag, startPoint x: 149, startPoint y: 62, endPoint x: 252, endPoint y: 64, distance: 103.5
click at [252, 64] on textarea "CRYSTAL YBANEZ (WATER QUALITY MANAGER) 361-826-1289 *361-726-1670* Location: 13…" at bounding box center [245, 107] width 195 height 167
click at [329, 41] on icon "button" at bounding box center [330, 43] width 8 height 8
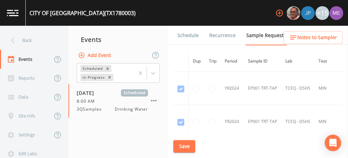
click at [184, 34] on link "Schedule" at bounding box center [187, 35] width 23 height 19
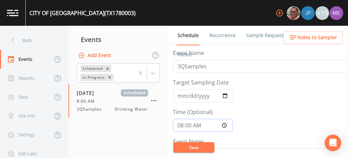
click at [180, 125] on input "08:00:00" at bounding box center [203, 125] width 60 height 13
type input "09:30"
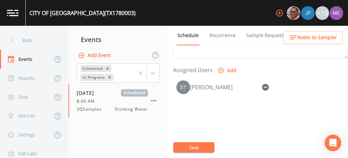
scroll to position [281, 0]
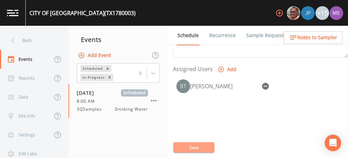
click at [186, 145] on button "Save" at bounding box center [193, 147] width 41 height 10
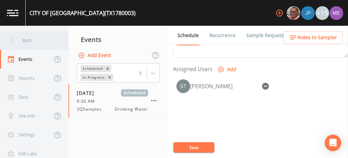
click at [22, 39] on div "Back" at bounding box center [31, 40] width 62 height 19
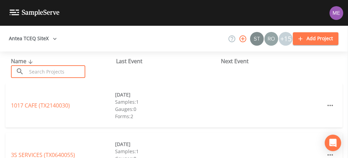
click at [39, 67] on input "text" at bounding box center [56, 71] width 59 height 13
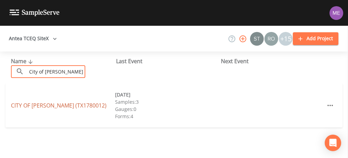
type input "City of Driscoll"
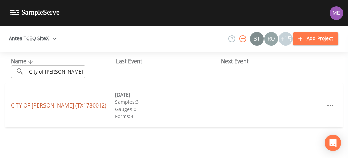
click at [27, 102] on link "CITY OF DRISCOLL (TX1780012)" at bounding box center [59, 105] width 96 height 8
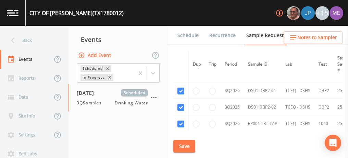
scroll to position [593, 0]
click at [192, 34] on link "Schedule" at bounding box center [187, 35] width 23 height 19
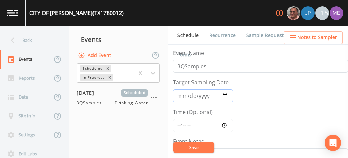
click at [180, 95] on input "2025-07-25" at bounding box center [203, 95] width 60 height 13
type input "2025-09-30"
click at [179, 125] on input "Time (Optional)" at bounding box center [203, 125] width 60 height 13
type input "11:30"
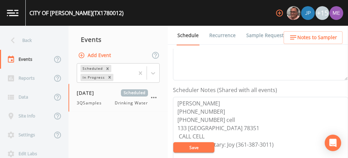
scroll to position [158, 0]
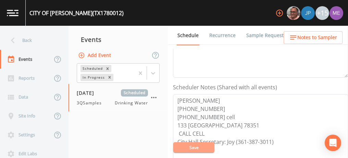
click at [198, 146] on button "Save" at bounding box center [193, 147] width 41 height 10
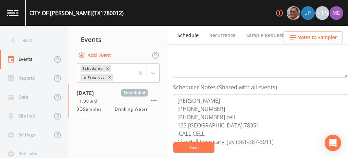
drag, startPoint x: 177, startPoint y: 96, endPoint x: 224, endPoint y: 115, distance: 50.7
click at [224, 115] on textarea "ERNEST RODRIGUEZ 361-221-2904 361-728-8490 cell 133 West Dragon ROBSTOWN 78351 …" at bounding box center [260, 137] width 175 height 87
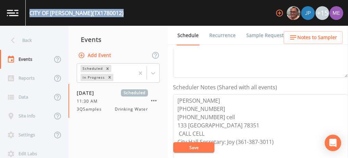
drag, startPoint x: 31, startPoint y: 13, endPoint x: 112, endPoint y: 10, distance: 80.9
click at [112, 10] on div "CITY OF DRISCOLL (TX1780012) +15" at bounding box center [174, 13] width 348 height 26
copy div "CITY OF DRISCOLL (TX1780012)"
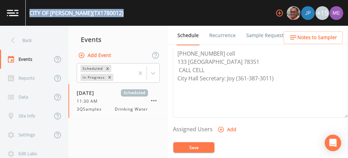
scroll to position [222, 0]
click at [220, 125] on icon "button" at bounding box center [221, 128] width 7 height 7
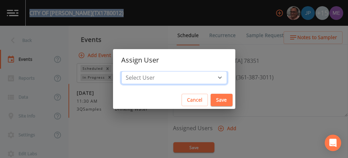
click at [211, 77] on select "Select User Mike Franklin Joshua gere Paul Lauren Saenz David Weber Zachary Eva…" at bounding box center [174, 77] width 106 height 13
select select "6518b6a0-c5fa-4d0f-8e3d-fc6e8623860b"
click at [132, 71] on select "Select User Mike Franklin Joshua gere Paul Lauren Saenz David Weber Zachary Eva…" at bounding box center [174, 77] width 106 height 13
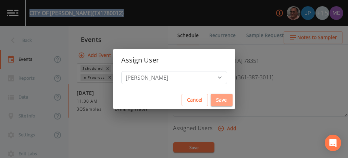
click at [212, 98] on button "Save" at bounding box center [222, 100] width 22 height 13
select select
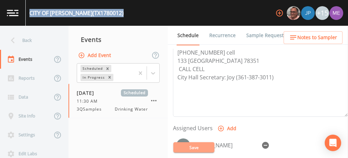
click at [201, 149] on button "Save" at bounding box center [193, 147] width 41 height 10
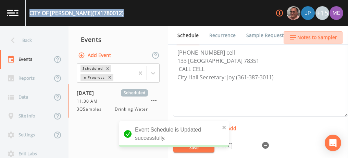
click at [316, 35] on span "Notes to Sampler" at bounding box center [317, 37] width 40 height 9
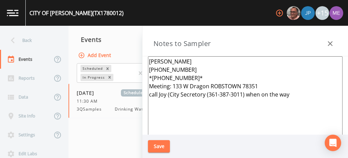
click at [119, 126] on nav "Events Add Event Scheduled In Progress 09/30/2025 Scheduled 11:30 AM 3QSamples …" at bounding box center [118, 92] width 99 height 132
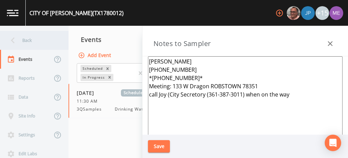
click at [29, 40] on div "Back" at bounding box center [31, 40] width 62 height 19
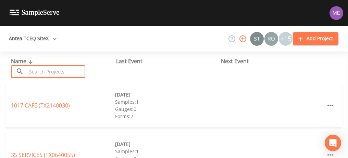
click at [47, 67] on input "text" at bounding box center [56, 71] width 59 height 13
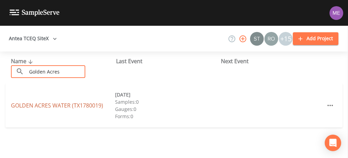
type input "Golden Acres"
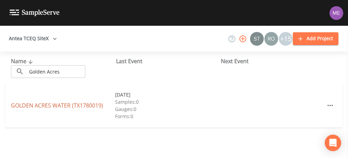
click at [23, 105] on link "GOLDEN ACRES WATER (TX1780019)" at bounding box center [57, 105] width 92 height 8
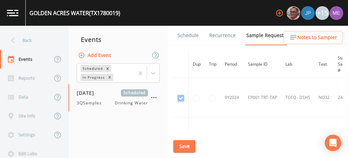
click at [184, 35] on link "Schedule" at bounding box center [187, 35] width 23 height 19
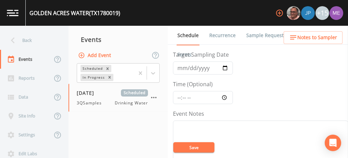
scroll to position [26, 0]
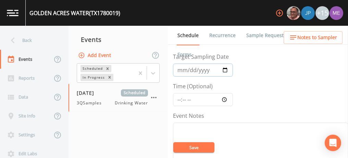
click at [180, 68] on input "2025-07-25" at bounding box center [203, 69] width 60 height 13
type input "2025-09-30"
click at [178, 98] on input "Time (Optional)" at bounding box center [203, 99] width 60 height 13
type input "14:00"
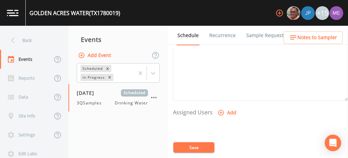
scroll to position [247, 0]
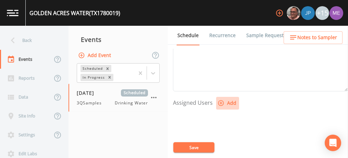
click at [221, 101] on icon "button" at bounding box center [221, 103] width 6 height 6
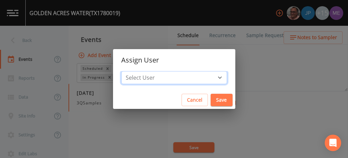
click at [210, 78] on select "Select User [PERSON_NAME] [PERSON_NAME] [PERSON_NAME] [PERSON_NAME] [PERSON_NAM…" at bounding box center [174, 77] width 106 height 13
select select "6518b6a0-c5fa-4d0f-8e3d-fc6e8623860b"
click at [132, 71] on select "Select User [PERSON_NAME] [PERSON_NAME] [PERSON_NAME] [PERSON_NAME] [PERSON_NAM…" at bounding box center [174, 77] width 106 height 13
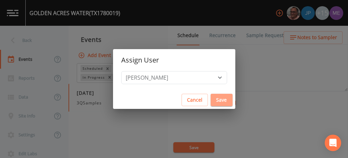
click at [213, 99] on button "Save" at bounding box center [222, 100] width 22 height 13
select select
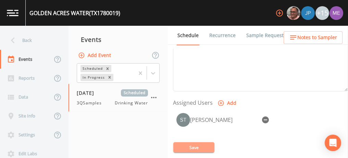
click at [197, 146] on button "Save" at bounding box center [193, 147] width 41 height 10
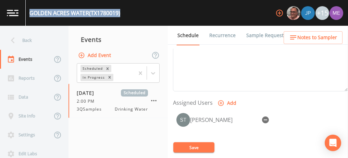
drag, startPoint x: 30, startPoint y: 12, endPoint x: 122, endPoint y: 14, distance: 92.2
click at [122, 14] on div "GOLDEN ACRES WATER (TX1780019) +15" at bounding box center [174, 13] width 348 height 26
copy div "GOLDEN ACRES WATER (TX1780019)"
click at [204, 144] on button "Save" at bounding box center [193, 147] width 41 height 10
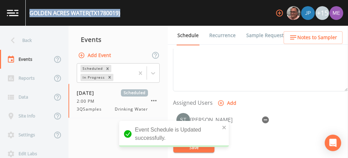
click at [256, 36] on link "Sample Requests" at bounding box center [266, 35] width 42 height 19
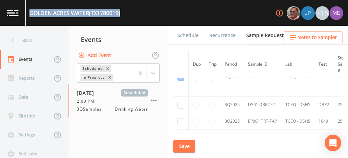
scroll to position [456, 0]
click at [181, 100] on input "checkbox" at bounding box center [180, 103] width 7 height 7
checkbox input "true"
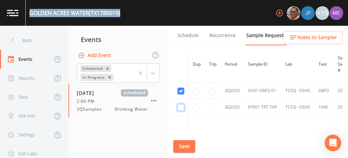
click at [181, 104] on input "checkbox" at bounding box center [180, 107] width 7 height 7
checkbox input "true"
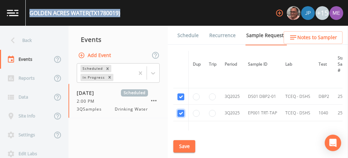
scroll to position [390, 0]
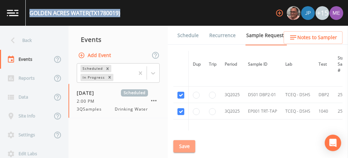
click at [184, 147] on button "Save" at bounding box center [184, 146] width 22 height 13
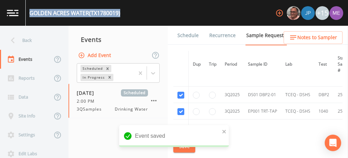
click at [183, 34] on link "Schedule" at bounding box center [187, 35] width 23 height 19
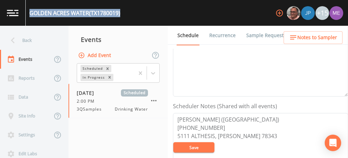
scroll to position [140, 0]
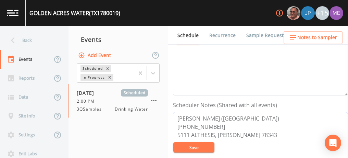
drag, startPoint x: 176, startPoint y: 116, endPoint x: 219, endPoint y: 124, distance: 43.9
click at [219, 124] on textarea "JASON DELEON (AQUA TX) 361-437-9993 5111 ALTHESIS, BISHOP 78343" at bounding box center [260, 155] width 175 height 87
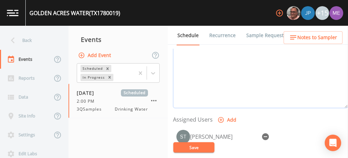
scroll to position [232, 0]
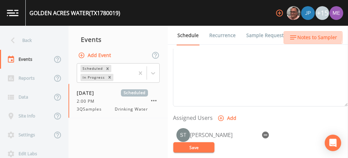
click at [311, 37] on span "Notes to Sampler" at bounding box center [317, 37] width 40 height 9
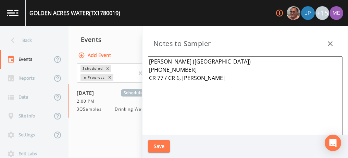
click at [328, 44] on icon "button" at bounding box center [330, 43] width 8 height 8
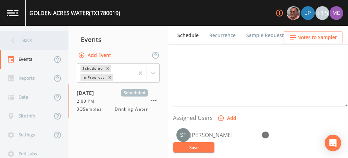
click at [32, 39] on div "Back" at bounding box center [31, 40] width 62 height 19
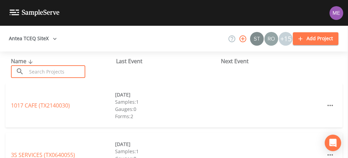
click at [38, 75] on input "text" at bounding box center [56, 71] width 59 height 13
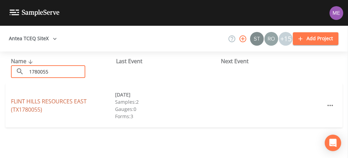
type input "1780055"
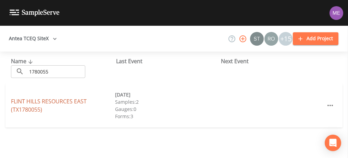
click at [49, 101] on link "FLINT HILLS RESOURCES EAST (TX1780055)" at bounding box center [49, 105] width 76 height 16
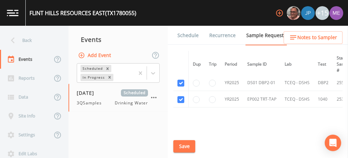
scroll to position [83, 0]
click at [187, 144] on button "Save" at bounding box center [184, 146] width 22 height 13
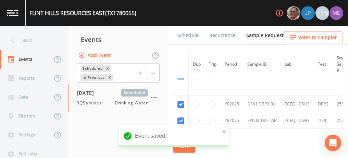
scroll to position [60, 0]
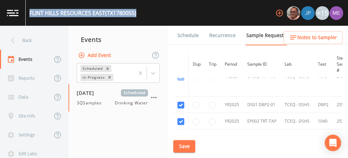
drag, startPoint x: 29, startPoint y: 12, endPoint x: 141, endPoint y: 14, distance: 111.4
click at [141, 14] on div "FLINT HILLS RESOURCES EAST (TX1780055) +15" at bounding box center [174, 13] width 348 height 26
copy div "FLINT HILLS RESOURCES EAST (TX1780055)"
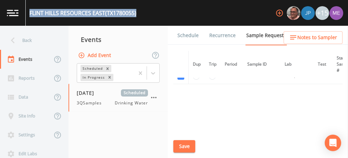
scroll to position [106, 0]
click at [184, 34] on link "Schedule" at bounding box center [187, 35] width 23 height 19
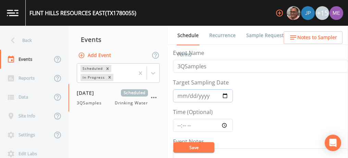
click at [180, 93] on input "2025-07-08" at bounding box center [203, 95] width 60 height 13
type input "2025-10-08"
type input "[DATE]"
click at [179, 126] on input "Time (Optional)" at bounding box center [203, 125] width 60 height 13
type input "09:45"
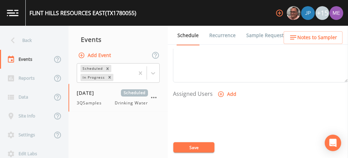
scroll to position [258, 0]
click at [220, 90] on icon "button" at bounding box center [221, 92] width 6 height 6
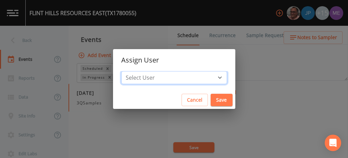
click at [208, 77] on select "Select User Mike Franklin Joshua gere Paul Lauren Saenz David Weber Zachary Eva…" at bounding box center [174, 77] width 106 height 13
select select "6518b6a0-c5fa-4d0f-8e3d-fc6e8623860b"
click at [132, 71] on select "Select User Mike Franklin Joshua gere Paul Lauren Saenz David Weber Zachary Eva…" at bounding box center [174, 77] width 106 height 13
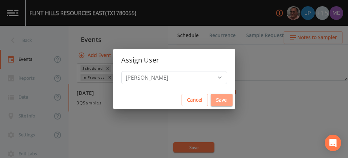
click at [211, 102] on button "Save" at bounding box center [222, 100] width 22 height 13
select select
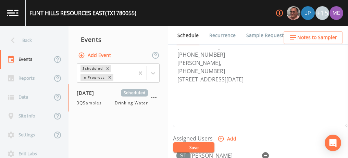
scroll to position [199, 0]
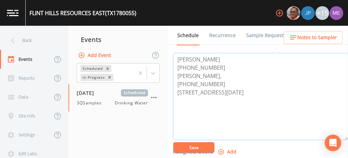
drag, startPoint x: 178, startPoint y: 56, endPoint x: 213, endPoint y: 66, distance: 36.2
click at [213, 66] on textarea "[PERSON_NAME] [PHONE_NUMBER] [PERSON_NAME], [PHONE_NUMBER] [STREET_ADDRESS][DAT…" at bounding box center [260, 96] width 175 height 87
click at [194, 146] on button "Save" at bounding box center [193, 147] width 41 height 10
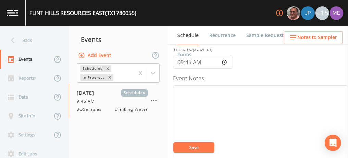
scroll to position [32, 0]
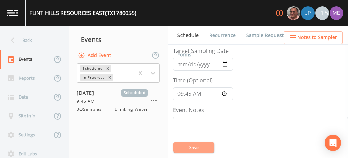
click at [204, 146] on button "Save" at bounding box center [193, 147] width 41 height 10
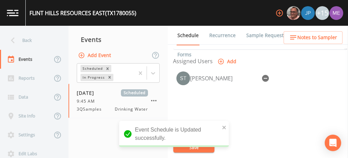
scroll to position [289, 0]
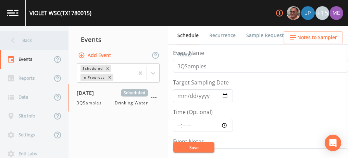
scroll to position [237, 0]
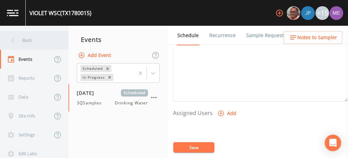
click at [27, 40] on div "Back" at bounding box center [31, 40] width 62 height 19
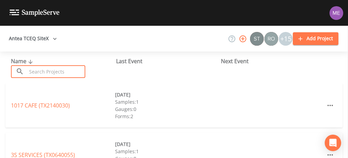
click at [38, 70] on input "text" at bounding box center [56, 71] width 59 height 13
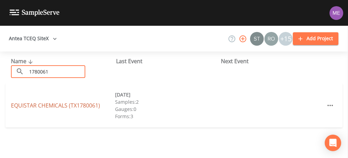
type input "1780061"
click at [54, 108] on link "EQUISTAR CHEMICALS (TX1780061)" at bounding box center [55, 105] width 89 height 8
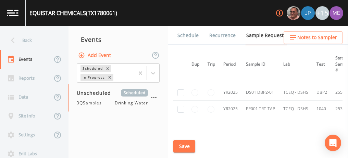
scroll to position [73, 1]
click at [179, 89] on input "checkbox" at bounding box center [180, 92] width 7 height 7
checkbox input "true"
click at [179, 109] on input "checkbox" at bounding box center [180, 109] width 7 height 7
checkbox input "true"
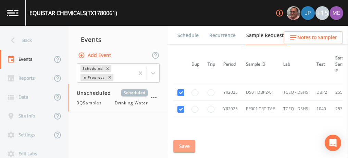
click at [184, 145] on button "Save" at bounding box center [184, 146] width 22 height 13
click at [190, 37] on link "Schedule" at bounding box center [187, 35] width 23 height 19
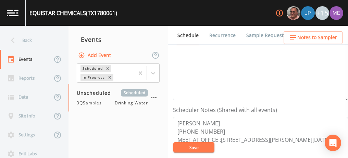
scroll to position [146, 0]
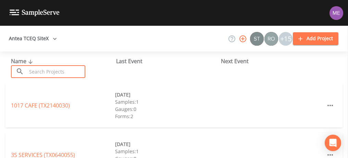
click at [32, 71] on input "text" at bounding box center [56, 71] width 59 height 13
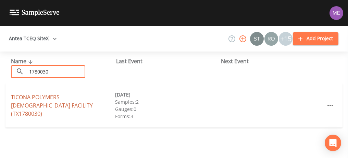
type input "1780030"
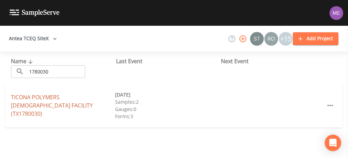
click at [46, 99] on link "TICONA POLYMERS [PERSON_NAME] FACILITY (TX1780030)" at bounding box center [52, 105] width 82 height 24
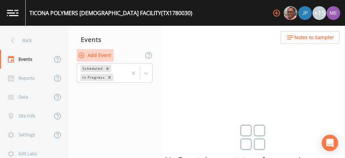
click at [108, 56] on button "Add Event" at bounding box center [95, 55] width 37 height 13
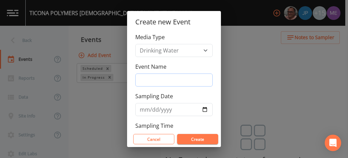
click at [143, 78] on input "Event Name" at bounding box center [173, 79] width 77 height 13
type input "3QSamples"
click at [145, 108] on input "Sampling Date" at bounding box center [173, 109] width 77 height 13
type input "0001-10-01"
type input "[DATE]"
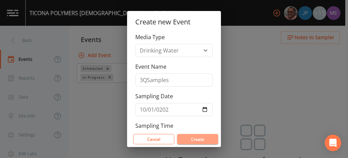
click at [187, 137] on button "Create" at bounding box center [197, 139] width 41 height 10
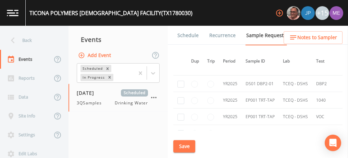
scroll to position [351, 1]
click at [181, 83] on input "checkbox" at bounding box center [180, 84] width 7 height 7
checkbox input "true"
click at [180, 100] on input "checkbox" at bounding box center [180, 100] width 7 height 7
checkbox input "true"
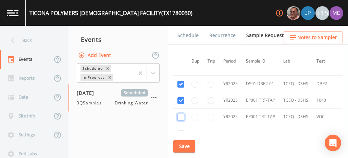
click at [181, 113] on input "checkbox" at bounding box center [180, 116] width 7 height 7
checkbox input "true"
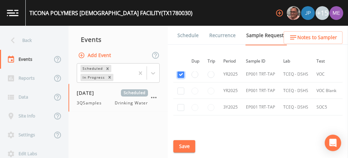
scroll to position [394, 1]
click at [180, 88] on input "checkbox" at bounding box center [180, 90] width 7 height 7
checkbox input "true"
click at [181, 103] on input "checkbox" at bounding box center [180, 106] width 7 height 7
checkbox input "true"
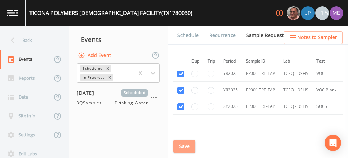
click at [191, 145] on button "Save" at bounding box center [184, 146] width 22 height 13
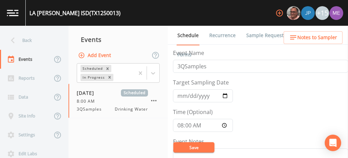
scroll to position [137, 0]
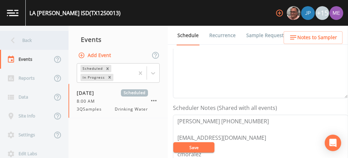
click at [26, 40] on div "Back" at bounding box center [31, 40] width 62 height 19
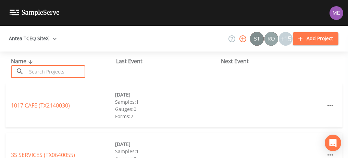
click at [35, 72] on input "text" at bounding box center [56, 71] width 59 height 13
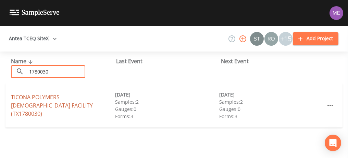
type input "1780030"
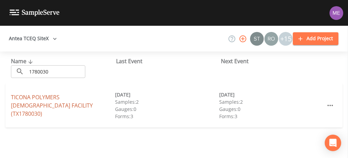
click at [42, 100] on link "TICONA POLYMERS BISHOP FACILITY (TX1780030)" at bounding box center [52, 105] width 82 height 24
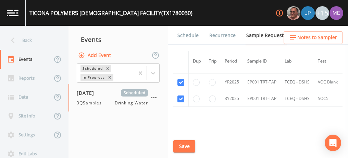
scroll to position [404, 0]
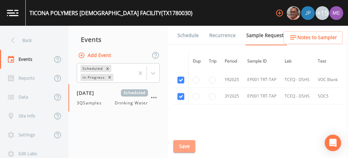
click at [181, 145] on button "Save" at bounding box center [184, 146] width 22 height 13
click at [182, 34] on link "Schedule" at bounding box center [187, 35] width 23 height 19
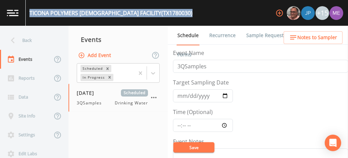
drag, startPoint x: 30, startPoint y: 12, endPoint x: 156, endPoint y: 14, distance: 126.1
click at [156, 14] on div "TICONA POLYMERS BISHOP FACILITY (TX1780030) +15" at bounding box center [174, 13] width 348 height 26
copy div "TICONA POLYMERS BISHOP FACILITY (TX1780030)"
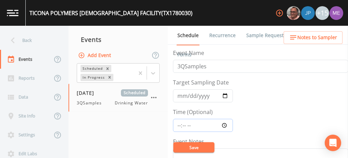
click at [176, 124] on input "Time (Optional)" at bounding box center [203, 125] width 60 height 13
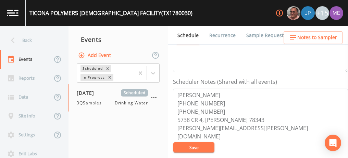
scroll to position [163, 0]
drag, startPoint x: 177, startPoint y: 92, endPoint x: 211, endPoint y: 109, distance: 38.2
click at [211, 109] on textarea "HECTOR GONZALES 361-584-6104 361-742-0108 5738 CR 4, BISHOP 78343 hector.gonzal…" at bounding box center [260, 131] width 175 height 87
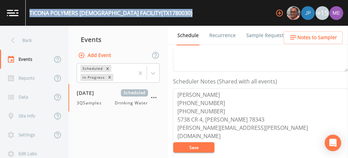
drag, startPoint x: 29, startPoint y: 12, endPoint x: 155, endPoint y: 16, distance: 125.5
click at [155, 16] on div "TICONA POLYMERS BISHOP FACILITY (TX1780030)" at bounding box center [110, 13] width 163 height 8
copy div "TICONA POLYMERS BISHOP FACILITY (TX1780030)"
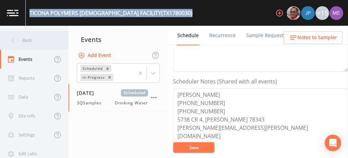
click at [28, 40] on div "Back" at bounding box center [31, 40] width 62 height 19
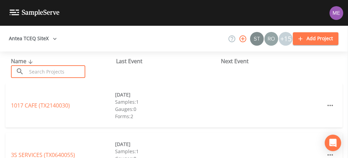
click at [39, 73] on input "text" at bounding box center [56, 71] width 59 height 13
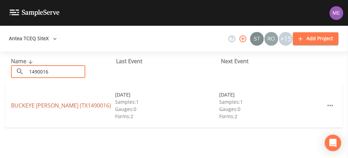
type input "1490016"
click at [62, 105] on link "BUCKEYE KNOLL (TX1490016)" at bounding box center [61, 105] width 100 height 8
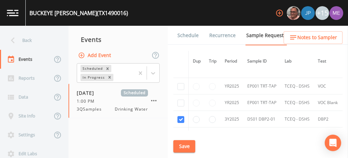
scroll to position [152, 0]
click at [181, 84] on input "checkbox" at bounding box center [180, 86] width 7 height 7
checkbox input "true"
click at [180, 100] on input "checkbox" at bounding box center [180, 102] width 7 height 7
checkbox input "true"
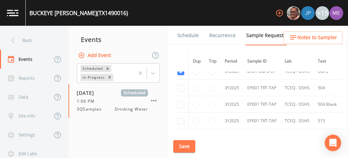
scroll to position [200, 0]
click at [181, 84] on input "checkbox" at bounding box center [180, 86] width 7 height 7
checkbox input "true"
click at [179, 101] on input "checkbox" at bounding box center [180, 103] width 7 height 7
checkbox input "true"
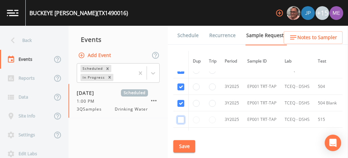
click at [180, 118] on input "checkbox" at bounding box center [180, 119] width 7 height 7
checkbox input "true"
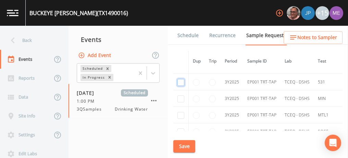
click at [181, 79] on input "checkbox" at bounding box center [180, 82] width 7 height 7
checkbox input "true"
click at [181, 95] on input "checkbox" at bounding box center [180, 98] width 7 height 7
checkbox input "true"
click at [180, 113] on input "checkbox" at bounding box center [180, 115] width 7 height 7
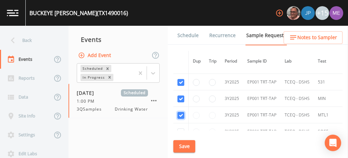
checkbox input "true"
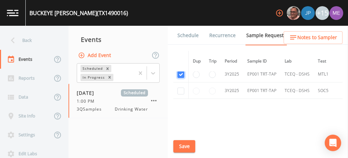
scroll to position [295, 0]
click at [180, 89] on input "checkbox" at bounding box center [180, 90] width 7 height 7
checkbox input "true"
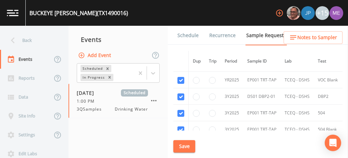
scroll to position [174, 0]
click at [185, 144] on button "Save" at bounding box center [184, 146] width 22 height 13
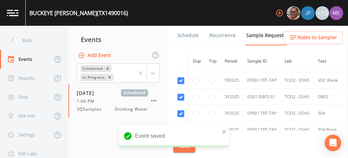
click at [190, 35] on link "Schedule" at bounding box center [187, 35] width 23 height 19
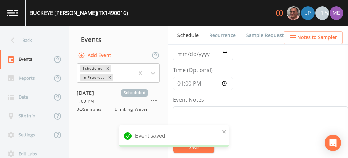
scroll to position [51, 0]
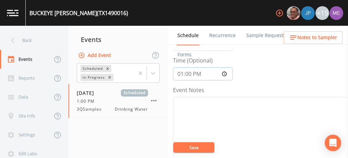
click at [180, 72] on input "13:00:00" at bounding box center [203, 73] width 60 height 13
type input "09:45"
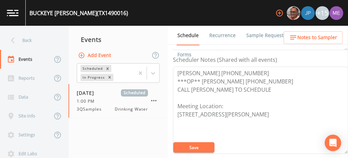
scroll to position [187, 0]
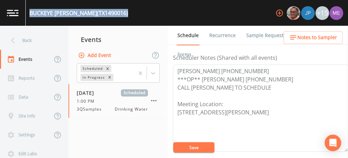
drag, startPoint x: 29, startPoint y: 11, endPoint x: 105, endPoint y: 16, distance: 75.5
click at [105, 16] on div "BUCKEYE KNOLL (TX1490016) +15" at bounding box center [174, 13] width 348 height 26
copy div "BUCKEYE KNOLL (TX1490016)"
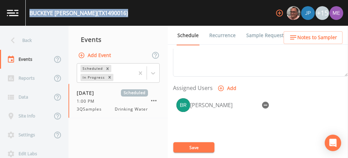
scroll to position [262, 0]
click at [265, 102] on icon "button" at bounding box center [265, 104] width 7 height 7
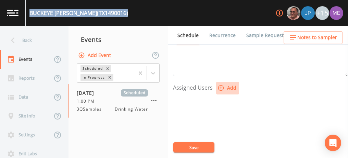
click at [220, 85] on icon "button" at bounding box center [221, 87] width 7 height 7
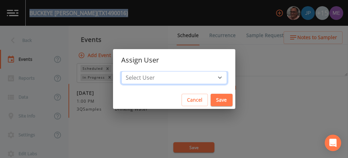
click at [209, 77] on select "Select User Mike Franklin Joshua gere Paul Lauren Saenz David Weber Zachary Eva…" at bounding box center [174, 77] width 106 height 13
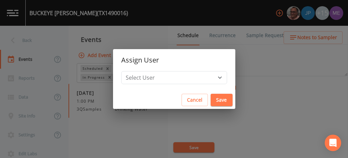
click at [262, 104] on div "Assign User Select User Mike Franklin Joshua gere Paul Lauren Saenz David Weber…" at bounding box center [174, 79] width 348 height 158
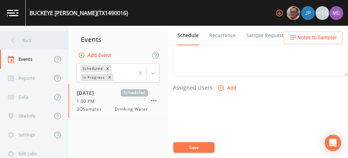
click at [29, 41] on div "Back" at bounding box center [31, 40] width 62 height 19
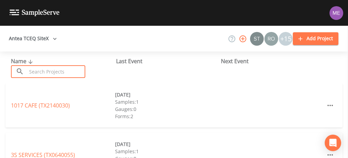
click at [45, 73] on input "text" at bounding box center [56, 71] width 59 height 13
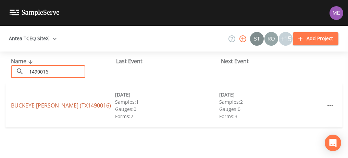
type input "1490016"
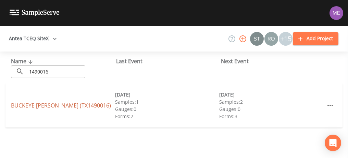
click at [50, 107] on link "BUCKEYE KNOLL (TX1490016)" at bounding box center [61, 105] width 100 height 8
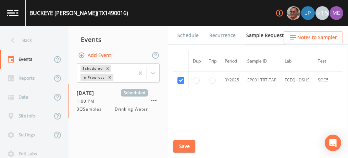
scroll to position [306, 0]
click at [189, 34] on link "Schedule" at bounding box center [187, 35] width 23 height 19
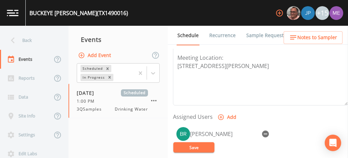
scroll to position [235, 0]
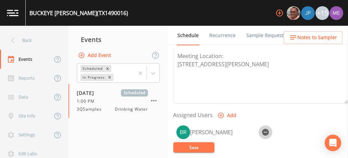
click at [264, 129] on icon "button" at bounding box center [265, 131] width 7 height 7
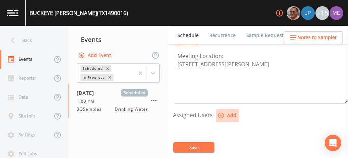
click at [230, 113] on button "Add" at bounding box center [227, 115] width 23 height 13
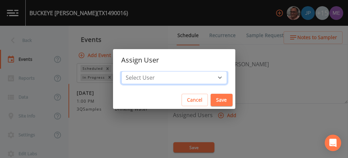
click at [209, 75] on select "Select User Mike Franklin Joshua gere Paul Lauren Saenz David Weber Zachary Eva…" at bounding box center [174, 77] width 106 height 13
select select "6518b6a0-c5fa-4d0f-8e3d-fc6e8623860b"
click at [132, 71] on select "Select User Mike Franklin Joshua gere Paul Lauren Saenz David Weber Zachary Eva…" at bounding box center [174, 77] width 106 height 13
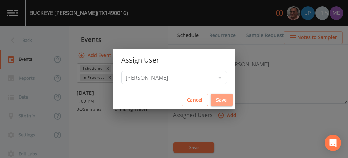
click at [211, 99] on button "Save" at bounding box center [222, 100] width 22 height 13
select select
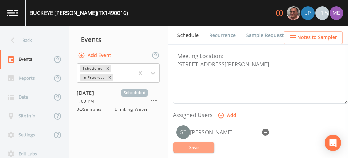
click at [196, 145] on button "Save" at bounding box center [193, 147] width 41 height 10
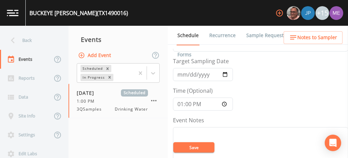
scroll to position [20, 0]
click at [181, 76] on input "[DATE]" at bounding box center [203, 75] width 60 height 13
type input "[DATE]"
click at [180, 103] on input "13:00:00" at bounding box center [203, 104] width 60 height 13
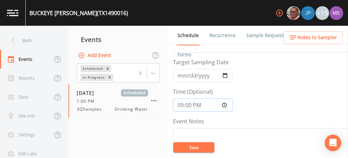
type input "09:00"
click at [185, 146] on button "Save" at bounding box center [193, 147] width 41 height 10
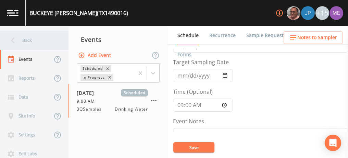
click at [29, 39] on div "Back" at bounding box center [31, 40] width 62 height 19
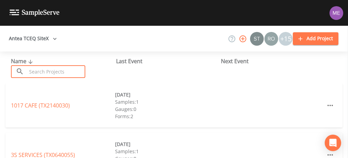
click at [41, 71] on input "text" at bounding box center [56, 71] width 59 height 13
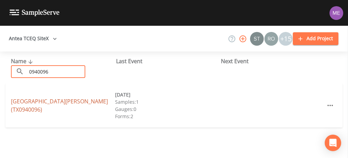
type input "0940096"
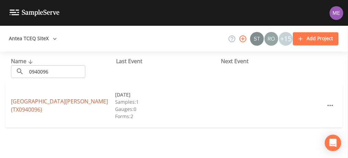
click at [41, 103] on link "CRWA WELLS RANCH (TX0940096)" at bounding box center [59, 105] width 97 height 16
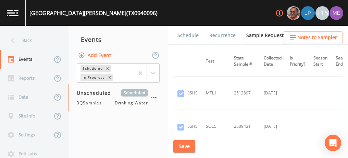
scroll to position [729, 113]
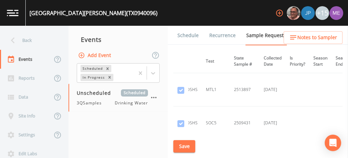
click at [190, 127] on td "TCEQ - DSHS" at bounding box center [185, 122] width 33 height 33
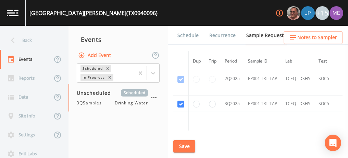
scroll to position [805, 0]
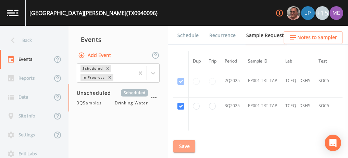
click at [186, 143] on button "Save" at bounding box center [184, 146] width 22 height 13
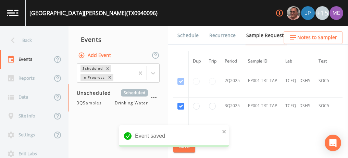
click at [187, 36] on link "Schedule" at bounding box center [187, 35] width 23 height 19
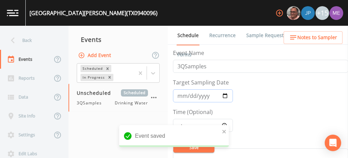
click at [180, 93] on input "Target Sampling Date" at bounding box center [203, 95] width 60 height 13
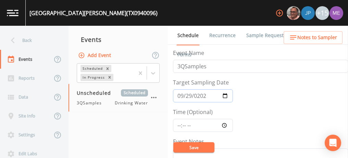
type input "[DATE]"
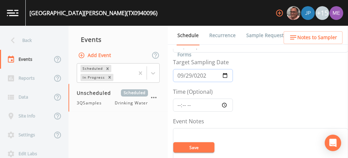
scroll to position [18, 0]
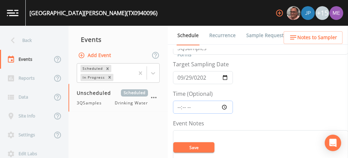
click at [179, 106] on input "Time (Optional)" at bounding box center [203, 106] width 60 height 13
type input "08:00"
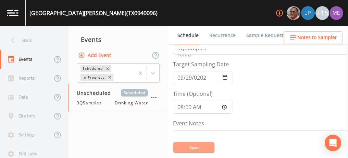
click at [184, 148] on button "Save" at bounding box center [193, 147] width 41 height 10
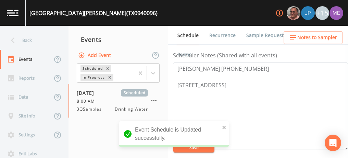
scroll to position [190, 0]
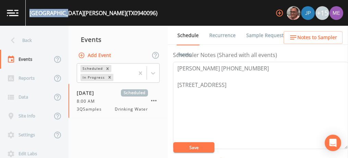
drag, startPoint x: 30, startPoint y: 12, endPoint x: 69, endPoint y: 10, distance: 39.2
click at [69, 10] on div "CRWA WELLS RANCH (TX0940096)" at bounding box center [93, 13] width 128 height 8
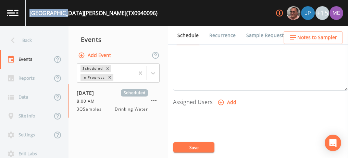
scroll to position [248, 0]
click at [219, 101] on icon "button" at bounding box center [221, 102] width 7 height 7
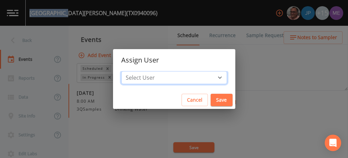
click at [209, 77] on select "Select User Mike Franklin Joshua gere Paul Lauren Saenz David Weber Zachary Eva…" at bounding box center [174, 77] width 106 height 13
select select "225c097a-c911-40d8-a014-18dc510324da"
click at [132, 71] on select "Select User Mike Franklin Joshua gere Paul Lauren Saenz David Weber Zachary Eva…" at bounding box center [174, 77] width 106 height 13
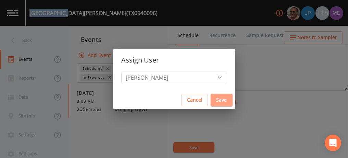
click at [211, 98] on button "Save" at bounding box center [222, 100] width 22 height 13
select select
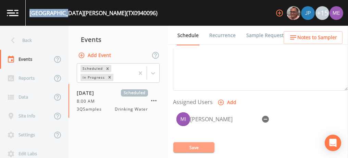
click at [196, 146] on button "Save" at bounding box center [193, 147] width 41 height 10
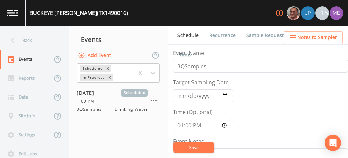
scroll to position [65, 0]
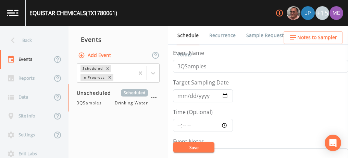
scroll to position [146, 0]
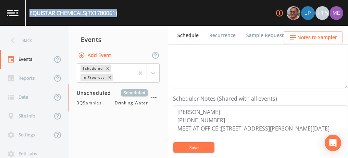
drag, startPoint x: 30, startPoint y: 11, endPoint x: 121, endPoint y: 15, distance: 90.9
click at [121, 15] on div "EQUISTAR CHEMICALS (TX1780061) +15" at bounding box center [174, 13] width 348 height 26
copy div "EQUISTAR CHEMICALS (TX1780061)"
click at [251, 36] on link "Sample Requests" at bounding box center [266, 35] width 42 height 19
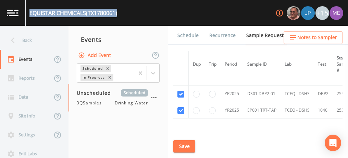
scroll to position [71, 0]
click at [186, 37] on link "Schedule" at bounding box center [187, 35] width 23 height 19
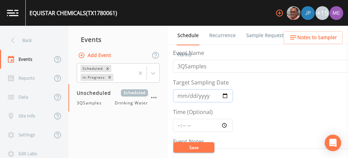
click at [182, 95] on input "Target Sampling Date" at bounding box center [203, 95] width 60 height 13
type input "[DATE]"
click at [179, 123] on input "Time (Optional)" at bounding box center [203, 125] width 60 height 13
type input "10:30"
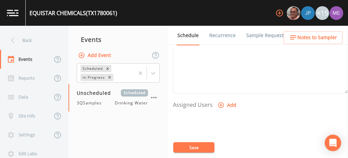
scroll to position [249, 0]
click at [219, 97] on icon "button" at bounding box center [221, 100] width 7 height 7
select select "6518b6a0-c5fa-4d0f-8e3d-fc6e8623860b"
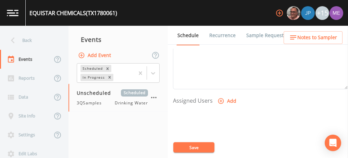
select select
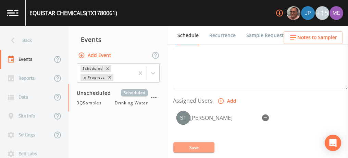
click at [195, 145] on button "Save" at bounding box center [193, 147] width 41 height 10
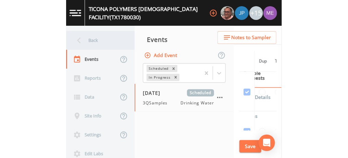
scroll to position [394, 1]
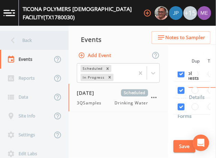
click at [27, 39] on div "Back" at bounding box center [31, 40] width 62 height 19
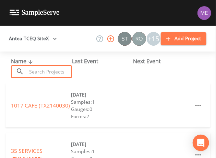
click at [39, 69] on input "text" at bounding box center [49, 71] width 45 height 13
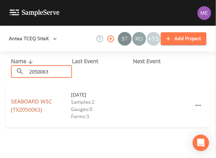
type input "2050063"
click at [30, 99] on link "SEABOARD WSC (TX2050063)" at bounding box center [31, 105] width 41 height 16
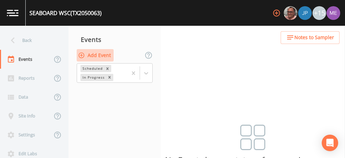
click at [106, 53] on button "Add Event" at bounding box center [95, 55] width 37 height 13
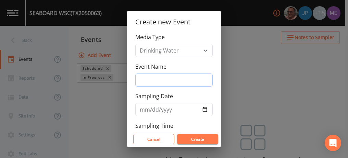
click at [143, 76] on input "Event Name" at bounding box center [173, 79] width 77 height 13
type input "4"
click at [170, 82] on input "Event Name" at bounding box center [173, 79] width 77 height 13
type input "4QSamples"
click at [143, 109] on input "Sampling Date" at bounding box center [173, 109] width 77 height 13
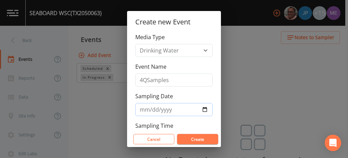
type input "0001-10-01"
type input "[DATE]"
click at [188, 139] on button "Create" at bounding box center [197, 139] width 41 height 10
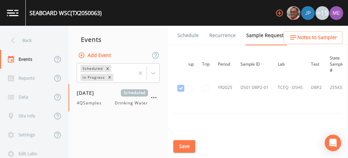
scroll to position [95, 7]
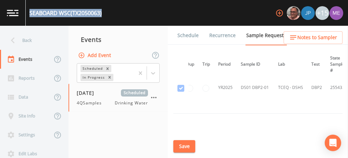
drag, startPoint x: 29, startPoint y: 12, endPoint x: 107, endPoint y: 14, distance: 77.4
click at [107, 14] on div "SEABOARD WSC (TX2050063) +15" at bounding box center [174, 13] width 348 height 26
copy div "SEABOARD WSC (TX2050063)"
click at [182, 35] on link "Schedule" at bounding box center [187, 35] width 23 height 19
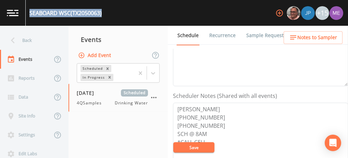
scroll to position [154, 0]
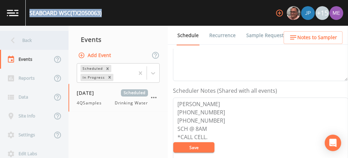
click at [36, 41] on div "Back" at bounding box center [31, 40] width 62 height 19
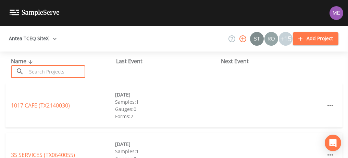
click at [71, 71] on input "text" at bounding box center [56, 71] width 59 height 13
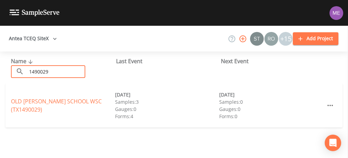
type input "1490029"
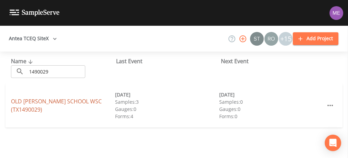
click at [58, 103] on link "[GEOGRAPHIC_DATA][PERSON_NAME] (TX1490029)" at bounding box center [56, 105] width 91 height 16
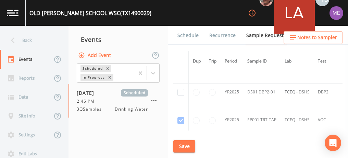
scroll to position [454, 0]
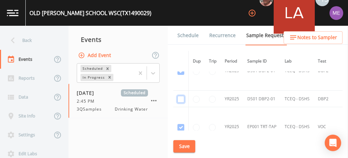
click at [181, 96] on input "checkbox" at bounding box center [180, 99] width 7 height 7
checkbox input "true"
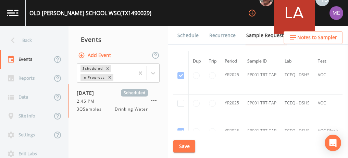
scroll to position [519, 0]
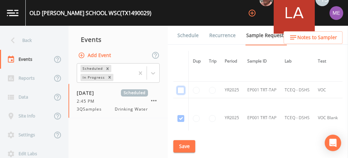
click at [180, 87] on input "checkbox" at bounding box center [180, 90] width 7 height 7
checkbox input "true"
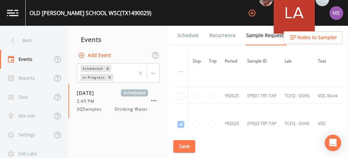
scroll to position [569, 0]
click at [181, 93] on input "checkbox" at bounding box center [180, 96] width 7 height 7
checkbox input "true"
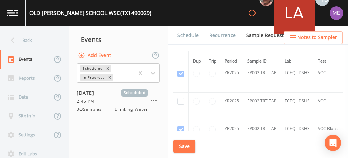
scroll to position [620, 0]
click at [181, 97] on input "checkbox" at bounding box center [180, 100] width 7 height 7
checkbox input "true"
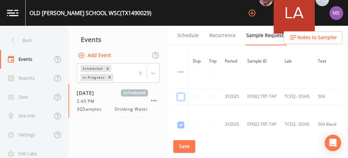
click at [181, 93] on input "checkbox" at bounding box center [180, 96] width 7 height 7
checkbox input "true"
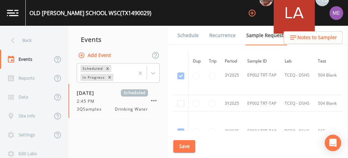
scroll to position [903, 0]
click at [181, 100] on input "checkbox" at bounding box center [180, 103] width 7 height 7
checkbox input "true"
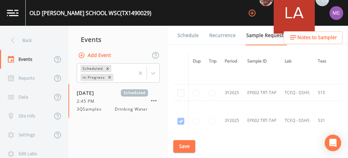
scroll to position [971, 0]
click at [181, 88] on input "checkbox" at bounding box center [180, 91] width 7 height 7
checkbox input "true"
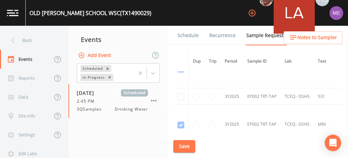
scroll to position [1021, 0]
click at [181, 93] on input "checkbox" at bounding box center [180, 96] width 7 height 7
checkbox input "true"
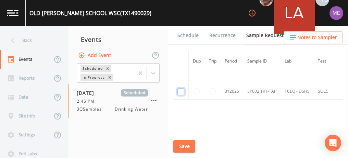
click at [181, 88] on input "checkbox" at bounding box center [180, 91] width 7 height 7
checkbox input "true"
click at [180, 142] on button "Save" at bounding box center [184, 146] width 22 height 13
click at [184, 149] on button "Save" at bounding box center [184, 146] width 22 height 13
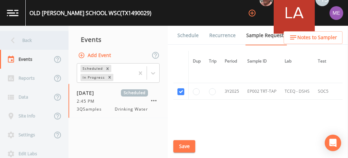
click at [27, 39] on div "Back" at bounding box center [31, 40] width 62 height 19
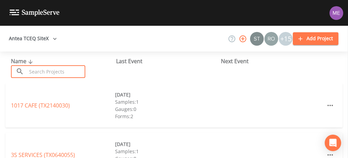
click at [51, 70] on input "text" at bounding box center [56, 71] width 59 height 13
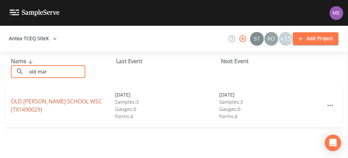
type input "old mar"
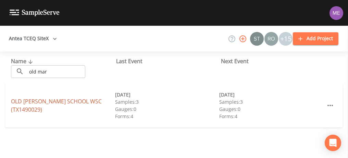
click at [32, 104] on link "[GEOGRAPHIC_DATA][PERSON_NAME] (TX1490029)" at bounding box center [56, 105] width 91 height 16
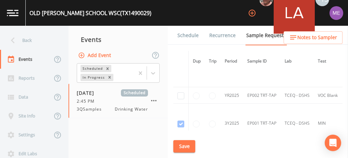
scroll to position [677, 0]
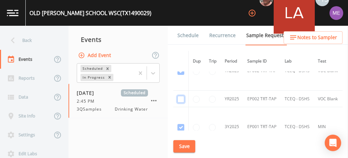
click at [180, 96] on input "checkbox" at bounding box center [180, 99] width 7 height 7
checkbox input "true"
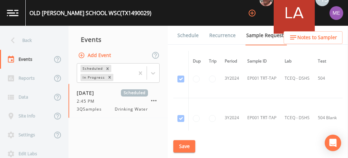
click at [186, 32] on link "Schedule" at bounding box center [187, 35] width 23 height 19
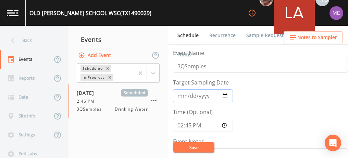
click at [179, 96] on input "[DATE]" at bounding box center [203, 95] width 60 height 13
type input "[DATE]"
click at [183, 143] on button "Save" at bounding box center [193, 147] width 41 height 10
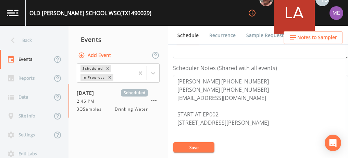
scroll to position [185, 0]
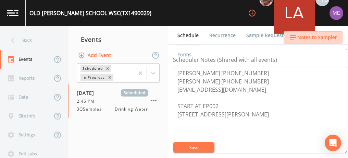
click at [216, 35] on span "Notes to Sampler" at bounding box center [317, 37] width 40 height 9
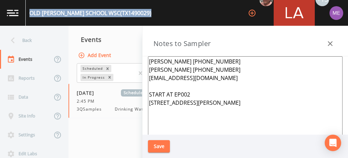
drag, startPoint x: 30, startPoint y: 11, endPoint x: 140, endPoint y: 20, distance: 111.1
click at [140, 20] on div "[GEOGRAPHIC_DATA][PERSON_NAME] (TX1490029) +15" at bounding box center [174, 13] width 348 height 26
copy div "[GEOGRAPHIC_DATA][PERSON_NAME] (TX1490029)"
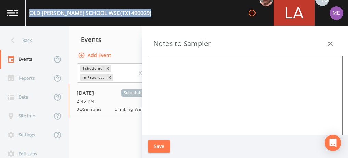
scroll to position [93, 0]
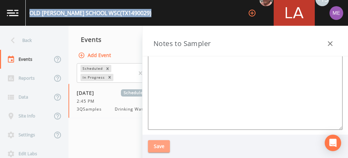
click at [167, 143] on button "Save" at bounding box center [159, 146] width 22 height 13
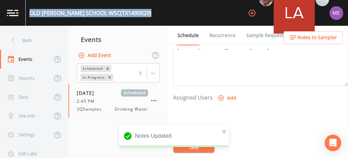
scroll to position [259, 0]
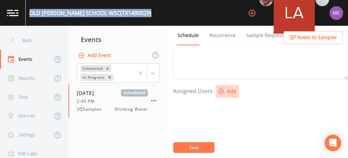
click at [216, 88] on icon "button" at bounding box center [221, 91] width 6 height 6
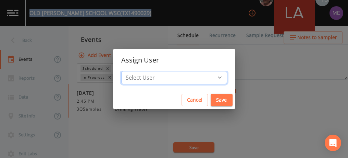
click at [210, 75] on select "Select User [PERSON_NAME] [PERSON_NAME] [PERSON_NAME] [PERSON_NAME] [PERSON_NAM…" at bounding box center [174, 77] width 106 height 13
select select "6518b6a0-c5fa-4d0f-8e3d-fc6e8623860b"
click at [132, 71] on select "Select User [PERSON_NAME] [PERSON_NAME] [PERSON_NAME] [PERSON_NAME] [PERSON_NAM…" at bounding box center [174, 77] width 106 height 13
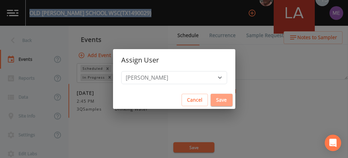
click at [215, 100] on button "Save" at bounding box center [222, 100] width 22 height 13
select select
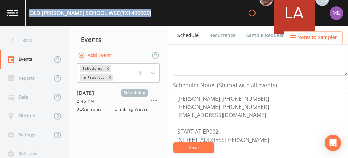
scroll to position [160, 0]
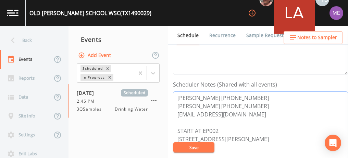
click at [177, 96] on textarea "[PERSON_NAME] [PHONE_NUMBER] [PERSON_NAME] [PHONE_NUMBER] [EMAIL_ADDRESS][DOMAI…" at bounding box center [260, 134] width 175 height 87
drag, startPoint x: 177, startPoint y: 96, endPoint x: 228, endPoint y: 107, distance: 52.1
click at [216, 107] on textarea "[PERSON_NAME] [PHONE_NUMBER] [PERSON_NAME] [PHONE_NUMBER] [EMAIL_ADDRESS][DOMAI…" at bounding box center [260, 134] width 175 height 87
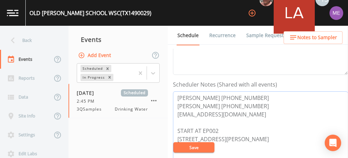
scroll to position [182, 0]
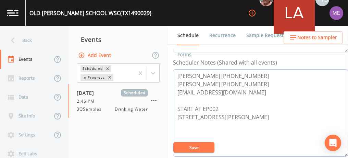
drag, startPoint x: 176, startPoint y: 115, endPoint x: 227, endPoint y: 120, distance: 51.3
click at [216, 120] on textarea "[PERSON_NAME] [PHONE_NUMBER] [PERSON_NAME] [PHONE_NUMBER] [EMAIL_ADDRESS][DOMAI…" at bounding box center [260, 112] width 175 height 87
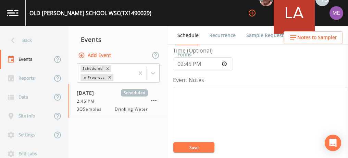
scroll to position [55, 0]
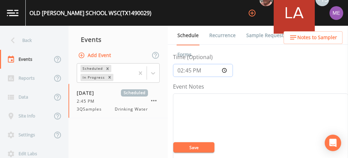
click at [180, 70] on input "14:45:00" at bounding box center [203, 70] width 60 height 13
type input "11:00"
click at [204, 150] on button "Save" at bounding box center [193, 147] width 41 height 10
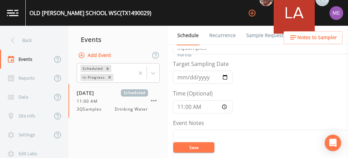
scroll to position [16, 0]
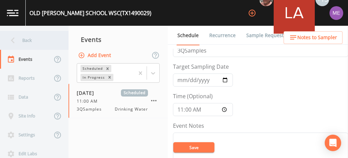
click at [27, 39] on div "Back" at bounding box center [31, 40] width 62 height 19
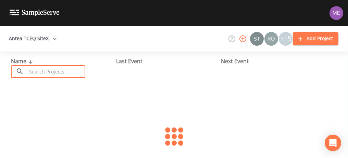
click at [40, 71] on input "text" at bounding box center [56, 71] width 59 height 13
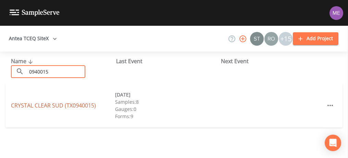
type input "0940015"
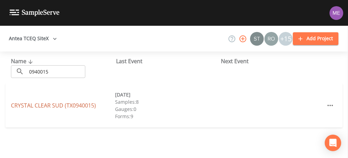
click at [45, 102] on link "[GEOGRAPHIC_DATA] (TX0940015)" at bounding box center [53, 105] width 85 height 8
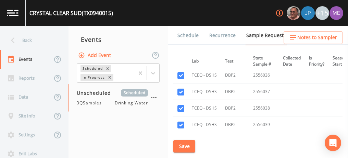
scroll to position [1300, 94]
drag, startPoint x: 201, startPoint y: 94, endPoint x: 186, endPoint y: 146, distance: 53.5
click at [186, 146] on button "Save" at bounding box center [184, 146] width 22 height 13
click at [187, 33] on link "Schedule" at bounding box center [187, 35] width 23 height 19
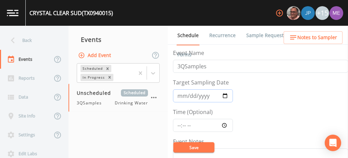
click at [183, 94] on input "Target Sampling Date" at bounding box center [203, 95] width 60 height 13
type input "[DATE]"
click at [178, 124] on input "Time (Optional)" at bounding box center [203, 125] width 60 height 13
type input "09:15"
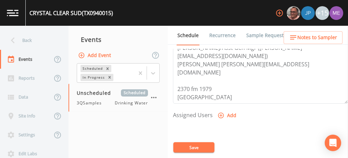
scroll to position [239, 0]
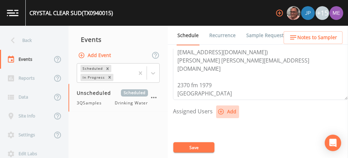
click at [216, 109] on icon "button" at bounding box center [221, 111] width 7 height 7
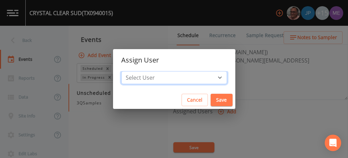
click at [208, 76] on select "Select User [PERSON_NAME] [PERSON_NAME] [PERSON_NAME] [PERSON_NAME] [PERSON_NAM…" at bounding box center [174, 77] width 106 height 13
select select "225c097a-c911-40d8-a014-18dc510324da"
click at [132, 71] on select "Select User [PERSON_NAME] [PERSON_NAME] [PERSON_NAME] [PERSON_NAME] [PERSON_NAM…" at bounding box center [174, 77] width 106 height 13
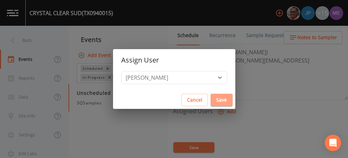
click at [211, 96] on button "Save" at bounding box center [222, 100] width 22 height 13
select select
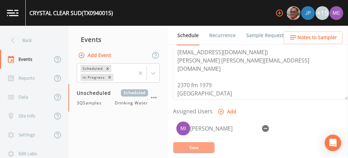
click at [192, 145] on button "Save" at bounding box center [193, 147] width 41 height 10
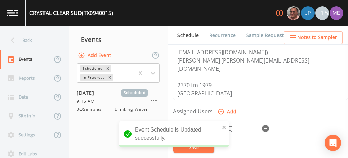
scroll to position [231, 0]
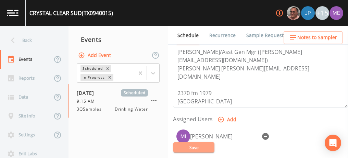
click at [207, 145] on button "Save" at bounding box center [193, 147] width 41 height 10
drag, startPoint x: 177, startPoint y: 75, endPoint x: 224, endPoint y: 81, distance: 46.6
click at [216, 81] on textarea "[PERSON_NAME] (O) [PHONE_NUMBER] (C) [PHONE_NUMBER] [PERSON_NAME][EMAIL_ADDRESS…" at bounding box center [260, 64] width 175 height 87
click at [216, 12] on div "[GEOGRAPHIC_DATA] (TX0940015) +15" at bounding box center [174, 13] width 348 height 26
click at [193, 45] on link "Forms" at bounding box center [184, 54] width 16 height 19
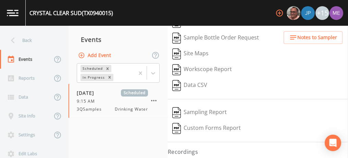
scroll to position [87, 0]
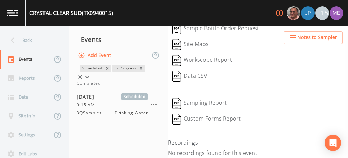
click at [89, 76] on icon at bounding box center [87, 77] width 4 height 2
click at [148, 86] on div "Completed" at bounding box center [118, 83] width 83 height 6
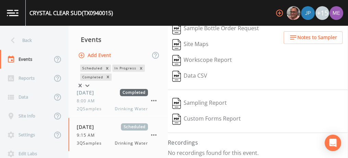
scroll to position [0, 0]
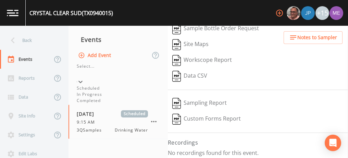
click at [84, 78] on icon at bounding box center [80, 81] width 7 height 7
click at [113, 103] on div "Completed" at bounding box center [118, 100] width 83 height 6
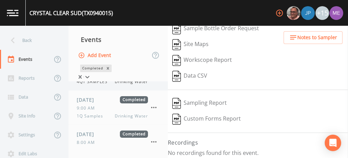
scroll to position [31, 0]
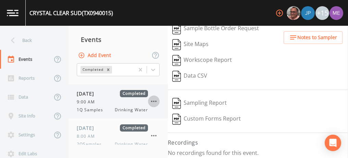
click at [154, 102] on icon "button" at bounding box center [154, 101] width 8 height 8
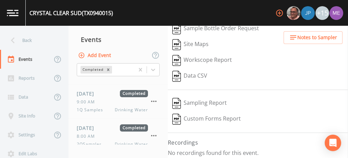
click at [84, 157] on div at bounding box center [174, 158] width 348 height 0
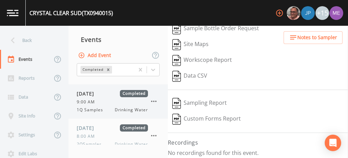
click at [111, 101] on div "9:00 AM" at bounding box center [112, 102] width 71 height 6
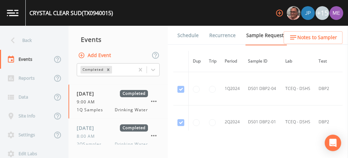
scroll to position [332, 0]
click at [193, 45] on link "Forms" at bounding box center [184, 54] width 16 height 19
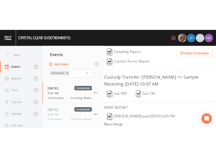
scroll to position [163, 0]
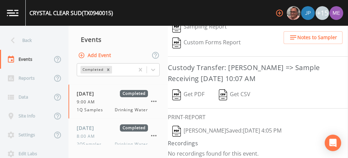
click at [216, 123] on button "Brandon Fox  Saved: January 31, 2025 4:05 PM" at bounding box center [227, 131] width 118 height 16
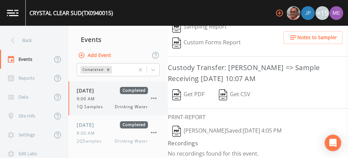
scroll to position [39, 0]
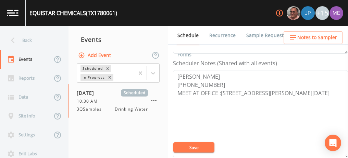
scroll to position [181, 0]
drag, startPoint x: 177, startPoint y: 76, endPoint x: 216, endPoint y: 80, distance: 38.5
click at [216, 80] on textarea "[PERSON_NAME] [PHONE_NUMBER] MEET AT OFFICE :[STREET_ADDRESS][PERSON_NAME][DATE]" at bounding box center [260, 113] width 175 height 87
click at [188, 146] on button "Save" at bounding box center [193, 147] width 41 height 10
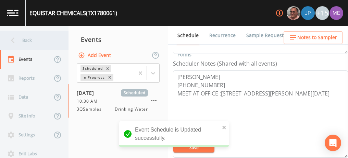
click at [24, 41] on div "Back" at bounding box center [31, 40] width 62 height 19
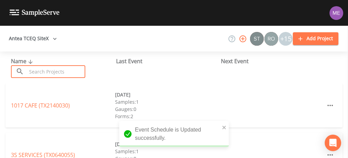
click at [36, 69] on input "text" at bounding box center [56, 71] width 59 height 13
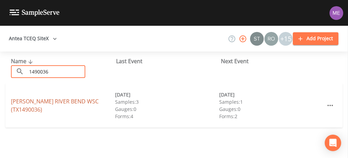
type input "1490036"
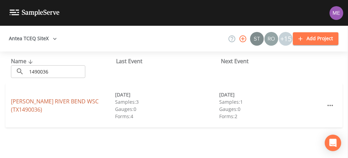
click at [46, 106] on link "JONES RIVER BEND WSC (TX1490036)" at bounding box center [55, 105] width 88 height 16
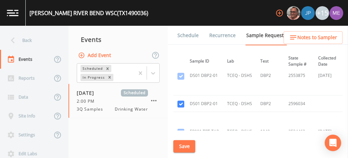
scroll to position [1434, 0]
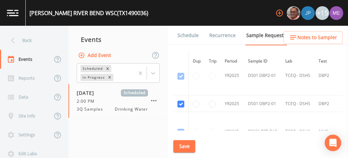
click at [183, 33] on link "Schedule" at bounding box center [187, 35] width 23 height 19
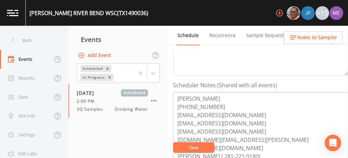
drag, startPoint x: 177, startPoint y: 97, endPoint x: 212, endPoint y: 104, distance: 35.3
click at [212, 104] on textarea "CODY GOSSETT 713-226-9993 cgossett2@comcast.net royalockard@gmail.com bryanvogt…" at bounding box center [260, 135] width 175 height 87
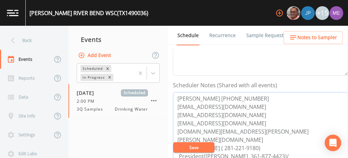
drag, startPoint x: 177, startPoint y: 106, endPoint x: 272, endPoint y: 146, distance: 103.8
click at [272, 146] on textarea "Juan Rascon 361-255-9958 cgossett2@comcast.net royalockard@gmail.com bryanvogt1…" at bounding box center [260, 135] width 175 height 87
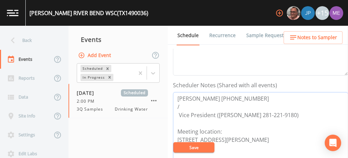
drag, startPoint x: 177, startPoint y: 96, endPoint x: 246, endPoint y: 93, distance: 68.9
click at [246, 93] on textarea "Juan Rascon 361-255-9958 / Vice President (Roy Lockard 281-221-9180) Meeting lo…" at bounding box center [260, 135] width 175 height 87
type textarea "Juan Rascon 361-255-9958 / Vice President (Roy Lockard 281-221-9180) Meeting lo…"
click at [248, 35] on link "Sample Requests" at bounding box center [266, 35] width 42 height 19
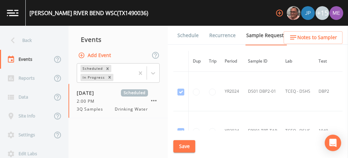
click at [182, 37] on link "Schedule" at bounding box center [187, 35] width 23 height 19
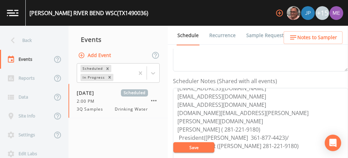
scroll to position [25, 0]
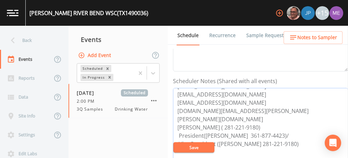
drag, startPoint x: 178, startPoint y: 93, endPoint x: 286, endPoint y: 133, distance: 115.5
click at [286, 133] on textarea "CODY GOSSETT 713-226-9993 cgossett2@comcast.net royalockard@gmail.com bryanvogt…" at bounding box center [260, 131] width 175 height 87
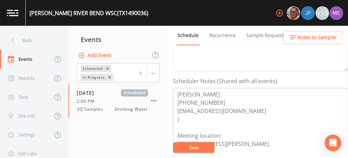
scroll to position [0, 0]
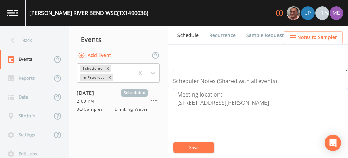
paste textarea "Juan Rascon 361-255-9958"
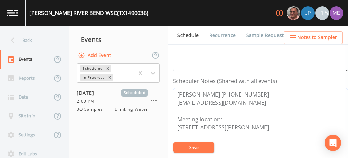
type textarea "Juan Rascon 361-255-9958 omegaxzero@proton.me Meeting location: 100 Field Rd Ge…"
click at [203, 146] on button "Save" at bounding box center [193, 147] width 41 height 10
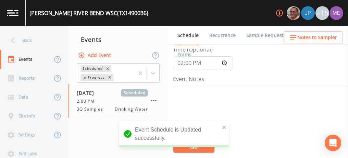
scroll to position [10, 0]
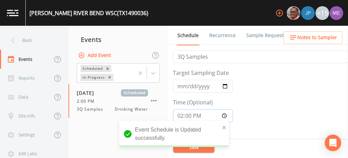
click at [180, 114] on input "14:00:00" at bounding box center [203, 115] width 60 height 13
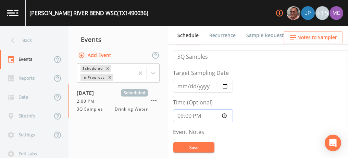
type input "09:00"
click at [181, 85] on input "2025-09-26" at bounding box center [203, 85] width 60 height 13
type input "2025-10-26"
type input "2025-10-02"
click at [193, 148] on button "Save" at bounding box center [193, 147] width 41 height 10
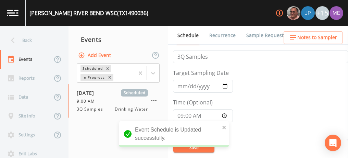
click at [255, 36] on link "Sample Requests" at bounding box center [266, 35] width 42 height 19
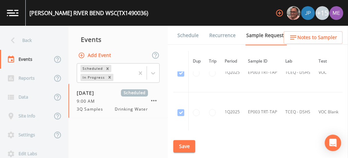
scroll to position [1848, 0]
click at [193, 35] on link "Schedule" at bounding box center [187, 35] width 23 height 19
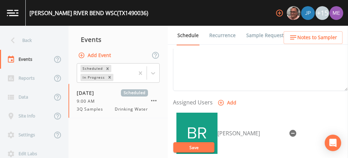
scroll to position [254, 0]
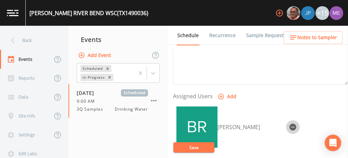
click at [290, 123] on icon "button" at bounding box center [293, 126] width 7 height 7
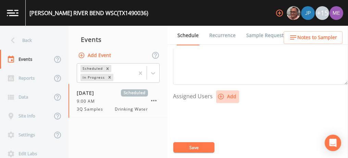
click at [220, 95] on icon "button" at bounding box center [221, 97] width 6 height 6
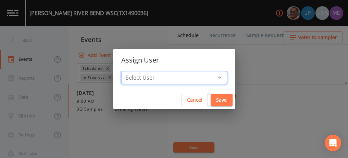
click at [210, 74] on select "Select User Mike Franklin Joshua gere Paul Lauren Saenz David Weber Zachary Eva…" at bounding box center [174, 77] width 106 height 13
select select "6518b6a0-c5fa-4d0f-8e3d-fc6e8623860b"
click at [132, 71] on select "Select User Mike Franklin Joshua gere Paul Lauren Saenz David Weber Zachary Eva…" at bounding box center [174, 77] width 106 height 13
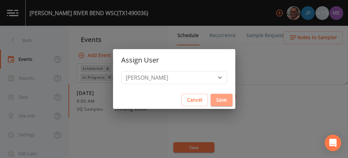
click at [211, 99] on button "Save" at bounding box center [222, 100] width 22 height 13
select select
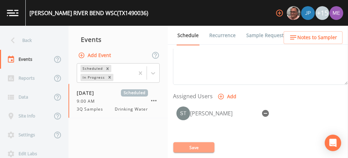
click at [195, 146] on button "Save" at bounding box center [193, 147] width 41 height 10
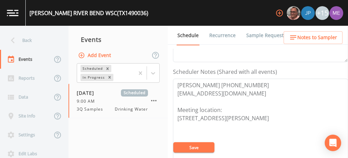
scroll to position [173, 0]
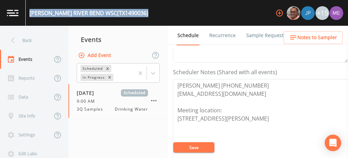
drag, startPoint x: 29, startPoint y: 14, endPoint x: 125, endPoint y: 14, distance: 95.9
click at [125, 14] on div "JONES RIVER BEND WSC (TX1490036) +15" at bounding box center [174, 13] width 348 height 26
copy div "JONES RIVER BEND WSC (TX1490036)"
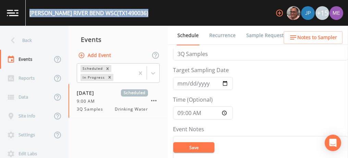
scroll to position [12, 0]
click at [198, 147] on button "Save" at bounding box center [193, 147] width 41 height 10
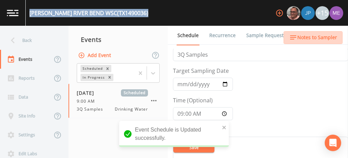
click at [322, 38] on span "Notes to Sampler" at bounding box center [317, 37] width 40 height 9
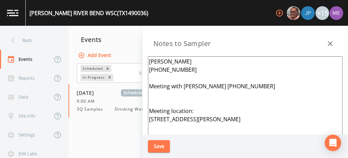
drag, startPoint x: 148, startPoint y: 60, endPoint x: 252, endPoint y: 93, distance: 108.7
click at [252, 93] on textarea "[PERSON_NAME] [PHONE_NUMBER] Meeting with [PERSON_NAME] [PHONE_NUMBER] Meeting …" at bounding box center [245, 139] width 195 height 167
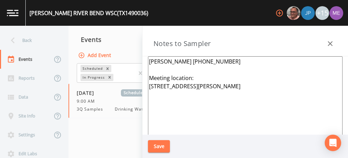
type textarea "[PERSON_NAME] [PHONE_NUMBER] Meeting location: [STREET_ADDRESS][PERSON_NAME]"
click at [160, 141] on button "Save" at bounding box center [159, 146] width 22 height 13
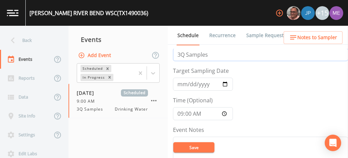
click at [181, 54] on input "3Q Samples" at bounding box center [260, 54] width 175 height 13
type input "4Q Samples"
click at [198, 146] on button "Save" at bounding box center [193, 147] width 41 height 10
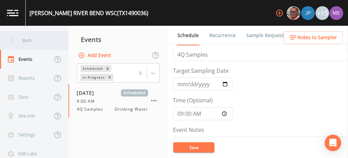
click at [28, 40] on div "Back" at bounding box center [31, 40] width 62 height 19
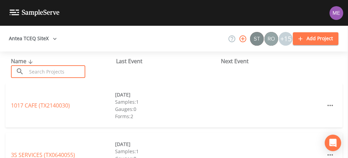
click at [38, 70] on input "text" at bounding box center [56, 71] width 59 height 13
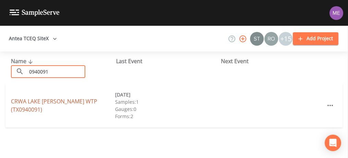
type input "0940091"
click at [43, 106] on link "CRWA LAKE [PERSON_NAME] WTP (TX0940091)" at bounding box center [54, 105] width 86 height 16
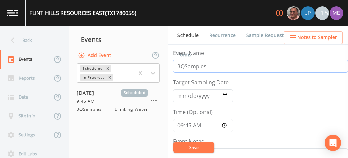
click at [179, 66] on input "3QSamples" at bounding box center [260, 66] width 175 height 13
type input "4QSamples"
click at [188, 144] on button "Save" at bounding box center [193, 147] width 41 height 10
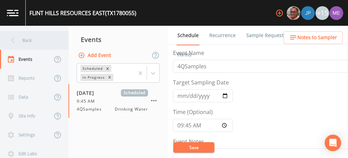
click at [29, 41] on div "Back" at bounding box center [31, 40] width 62 height 19
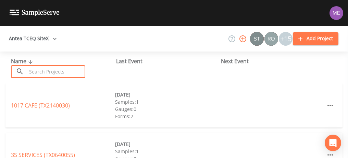
click at [39, 72] on input "text" at bounding box center [56, 71] width 59 height 13
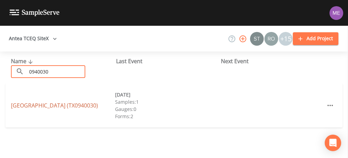
type input "0940030"
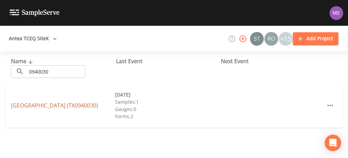
click at [41, 104] on link "[GEOGRAPHIC_DATA] (TX0940030)" at bounding box center [54, 105] width 87 height 8
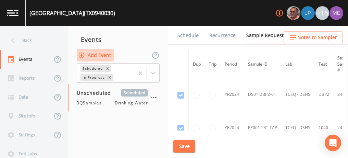
click at [102, 55] on button "Add Event" at bounding box center [95, 55] width 37 height 13
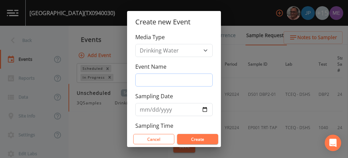
click at [145, 77] on input "Event Name" at bounding box center [173, 79] width 77 height 13
type input "4QSamples"
type input "[DATE]"
type input "4"
click at [158, 82] on input "Event Name" at bounding box center [173, 79] width 77 height 13
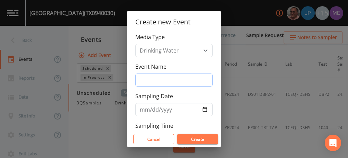
type input "3QSamples"
click at [142, 108] on input "[DATE]" at bounding box center [173, 109] width 77 height 13
type input "[DATE]"
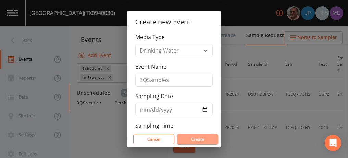
click at [191, 137] on button "Create" at bounding box center [197, 139] width 41 height 10
